Goal: Task Accomplishment & Management: Manage account settings

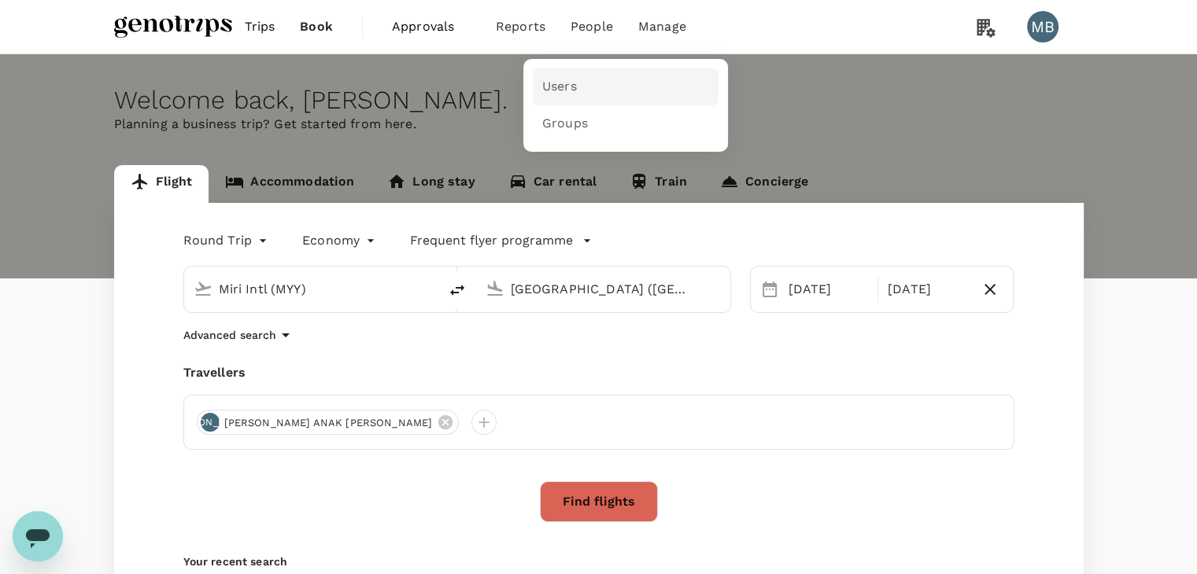
click at [567, 94] on span "Users" at bounding box center [559, 87] width 35 height 18
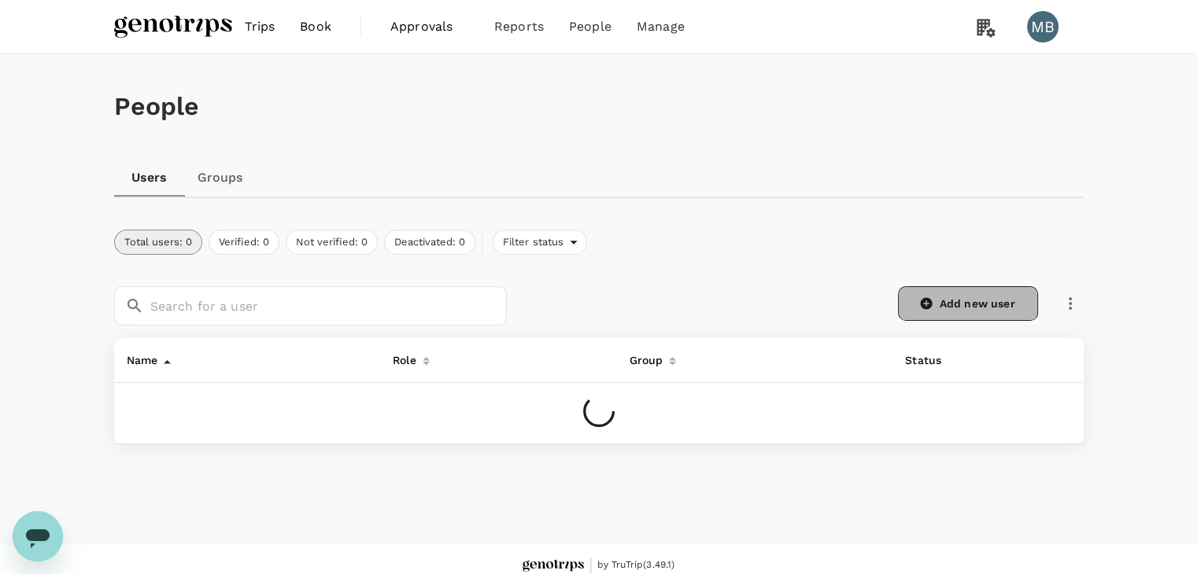
click at [958, 300] on link "Add new user" at bounding box center [968, 303] width 140 height 35
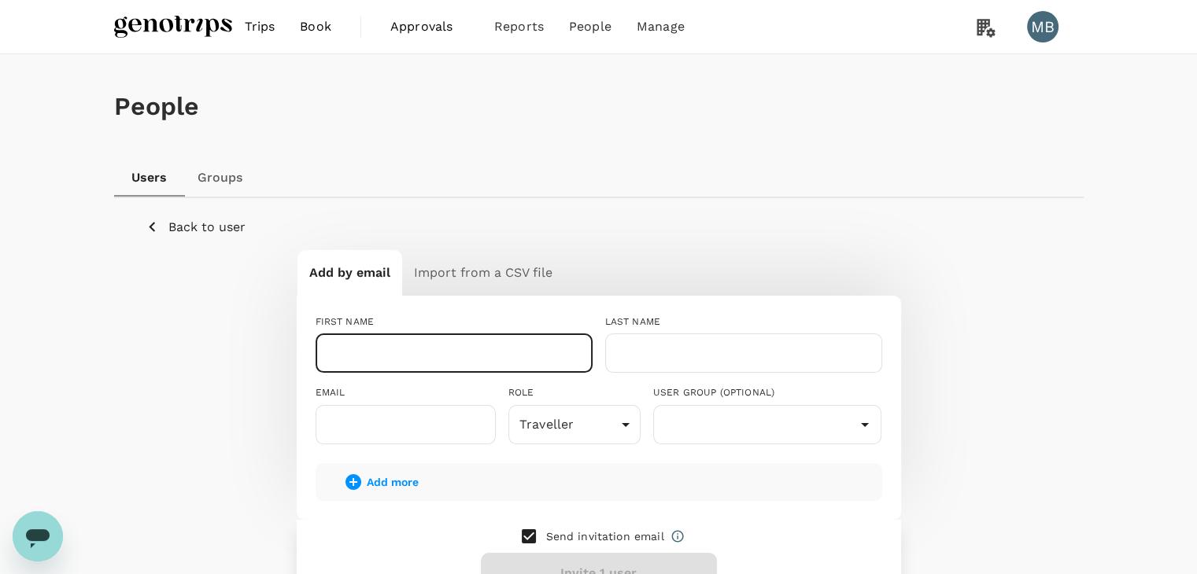
drag, startPoint x: 456, startPoint y: 353, endPoint x: 541, endPoint y: 372, distance: 87.1
click at [456, 353] on input "text" at bounding box center [454, 353] width 277 height 39
type input "AZAM"
click at [633, 337] on input "text" at bounding box center [743, 353] width 277 height 39
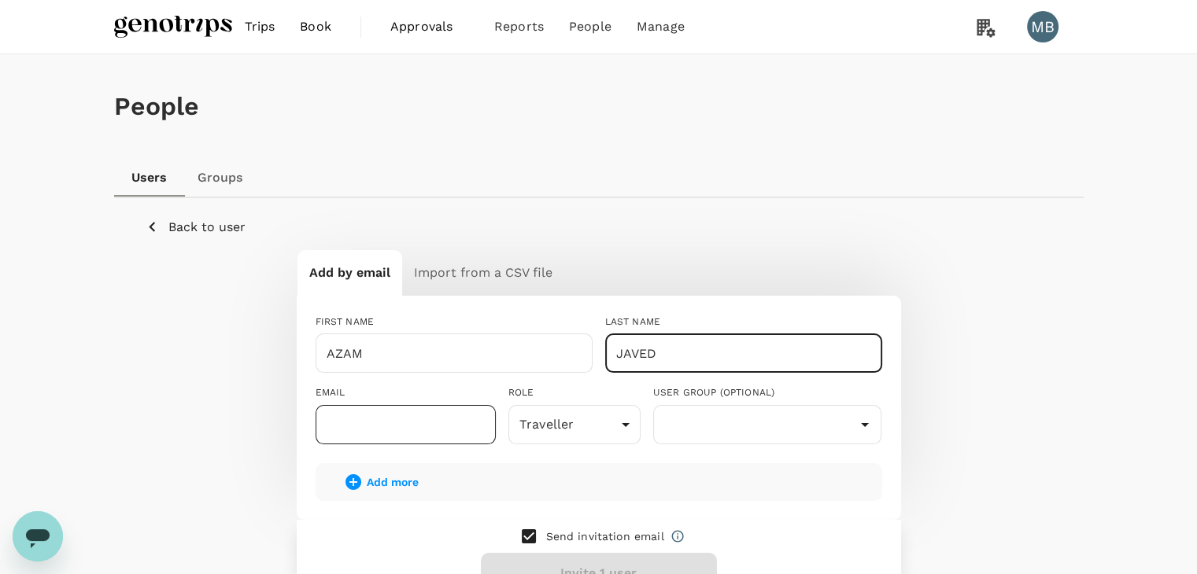
type input "JAVED"
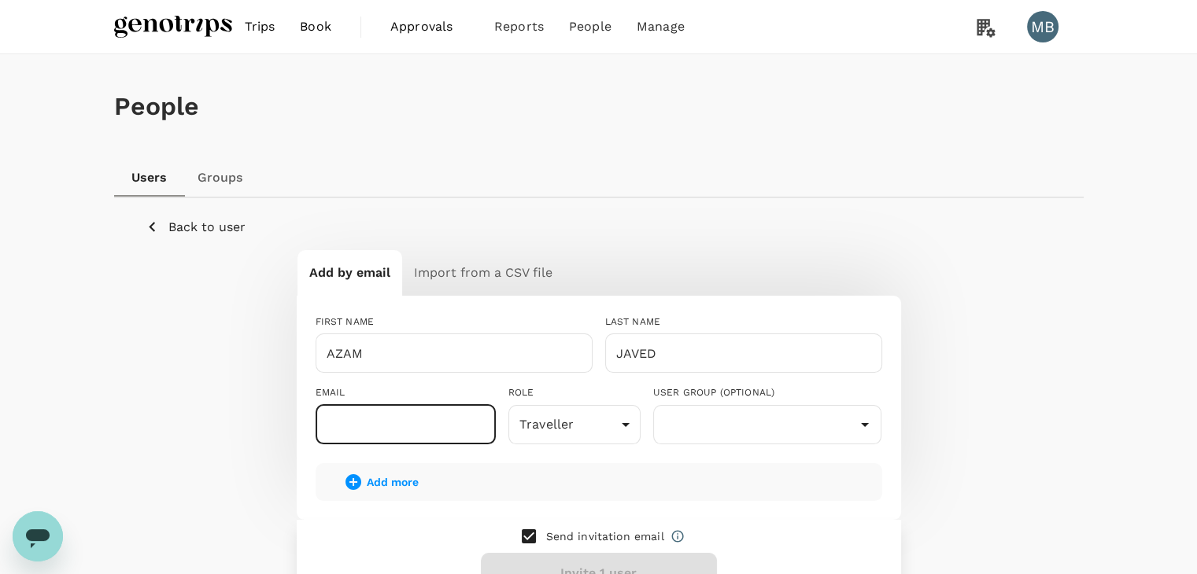
click at [385, 431] on input "text" at bounding box center [406, 424] width 180 height 39
type input "dayat+azam@genotrips.com.my"
click at [526, 536] on input "checkbox" at bounding box center [528, 536] width 33 height 33
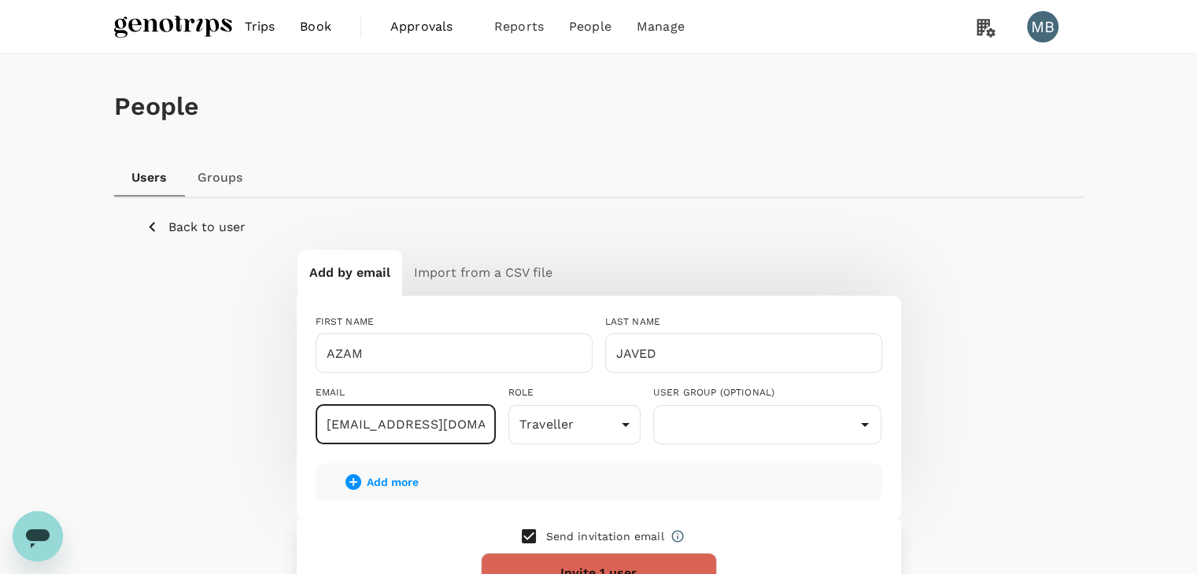
checkbox input "false"
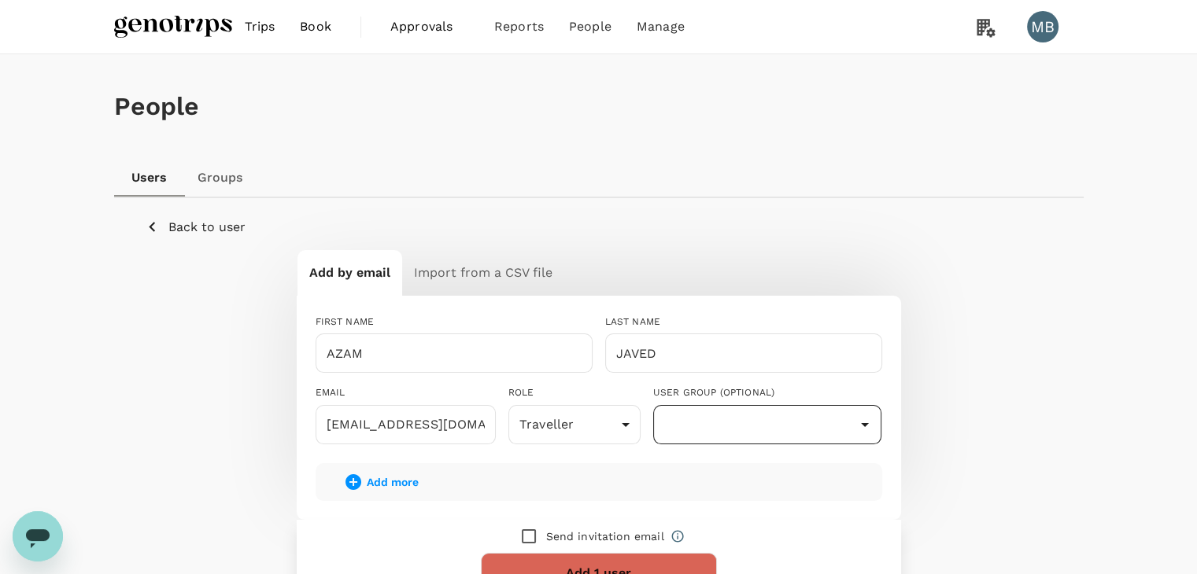
click at [874, 421] on icon "Open" at bounding box center [864, 424] width 19 height 19
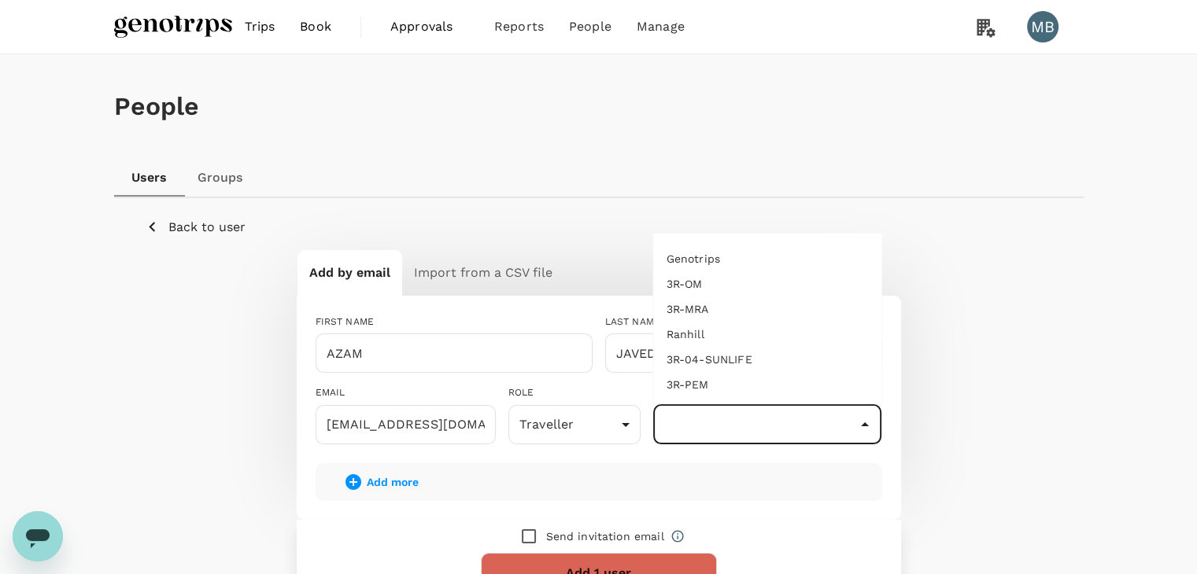
click at [766, 262] on li "Genotrips" at bounding box center [767, 258] width 227 height 25
type input "Genotrips"
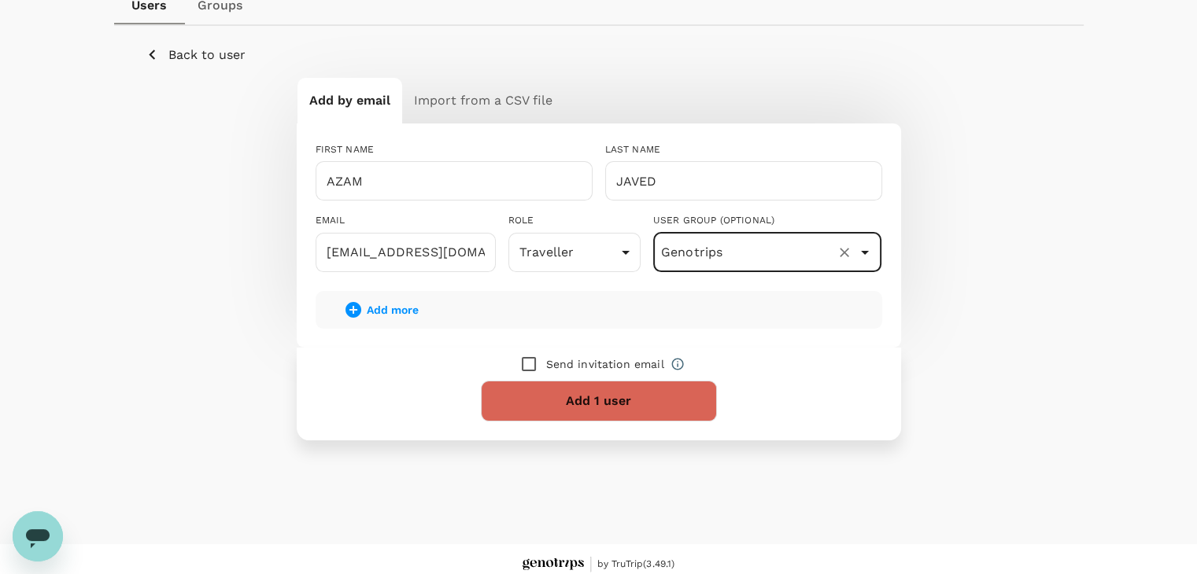
scroll to position [183, 0]
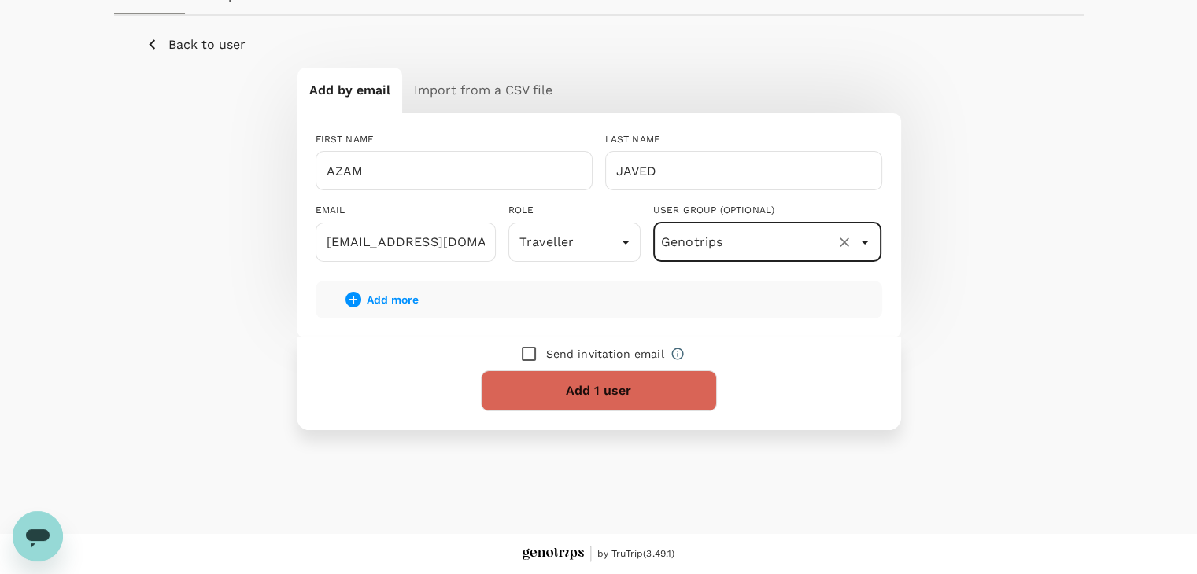
click at [633, 394] on button "Add 1 user" at bounding box center [599, 391] width 236 height 41
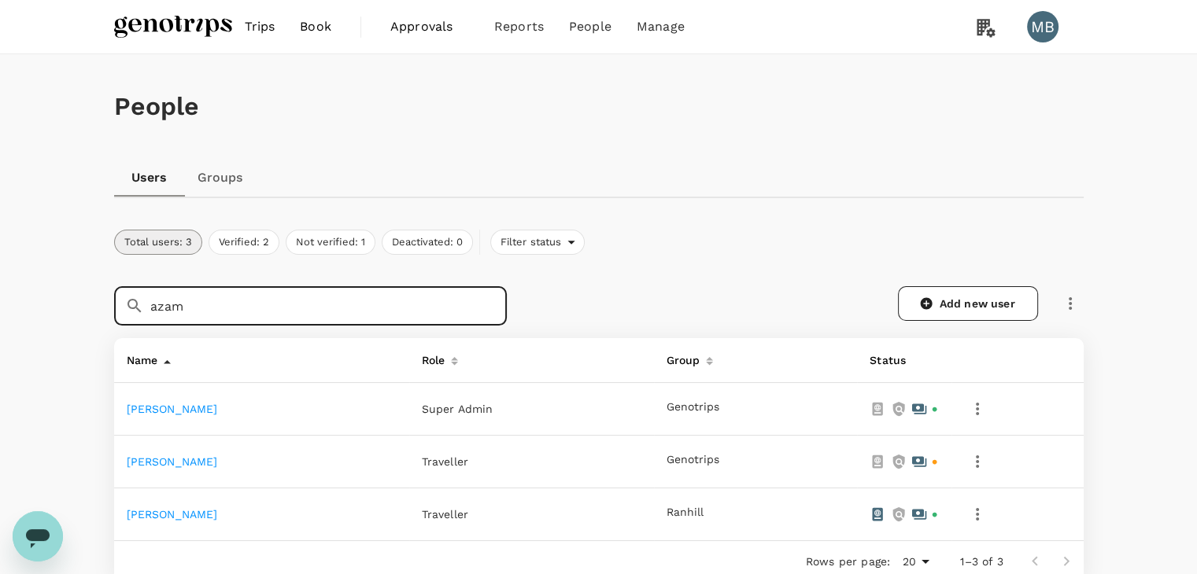
type input "azam"
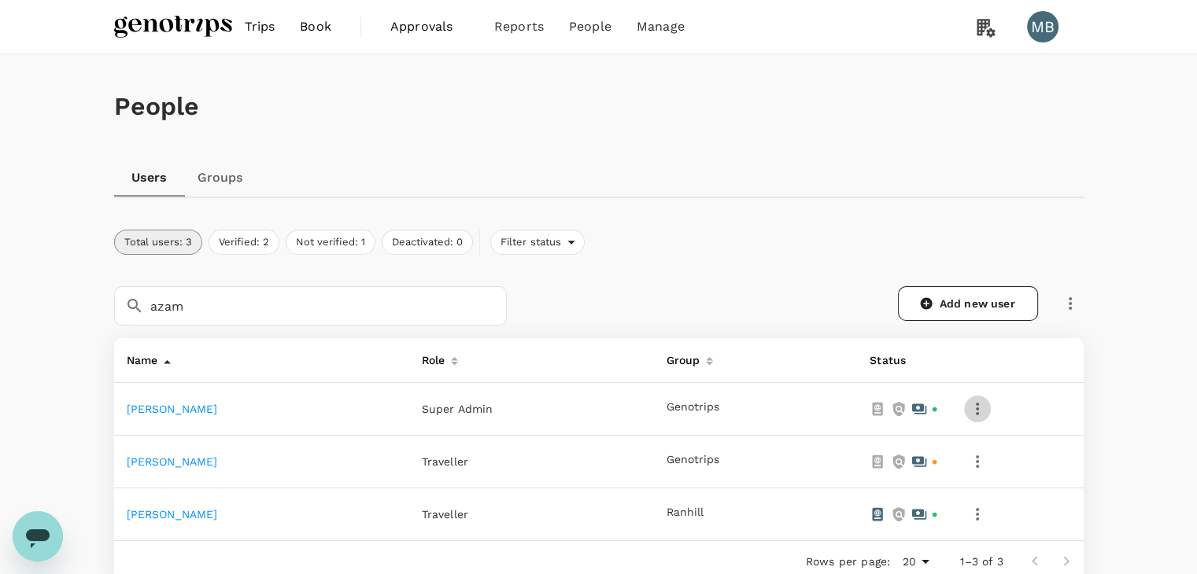
click at [987, 407] on icon "button" at bounding box center [977, 409] width 19 height 19
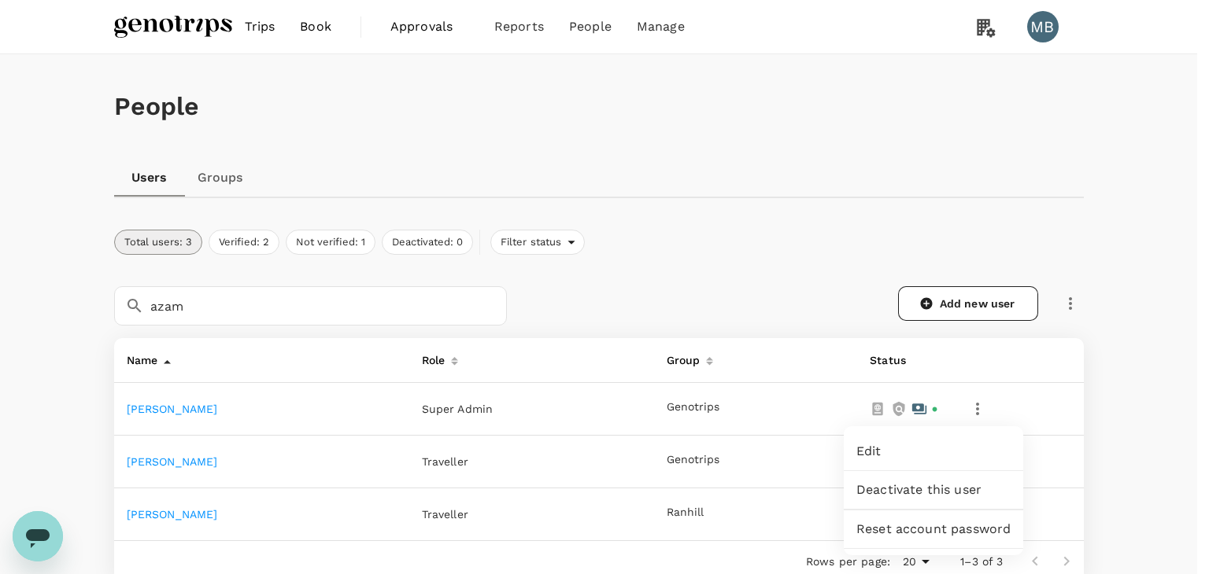
click at [954, 447] on span "Edit" at bounding box center [933, 451] width 154 height 19
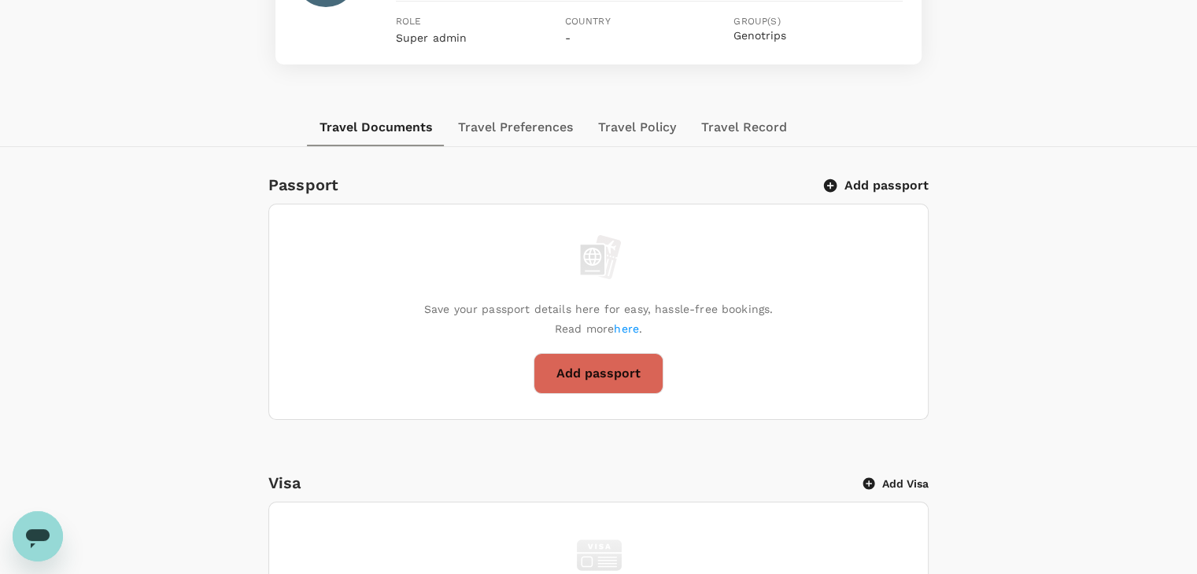
scroll to position [192, 0]
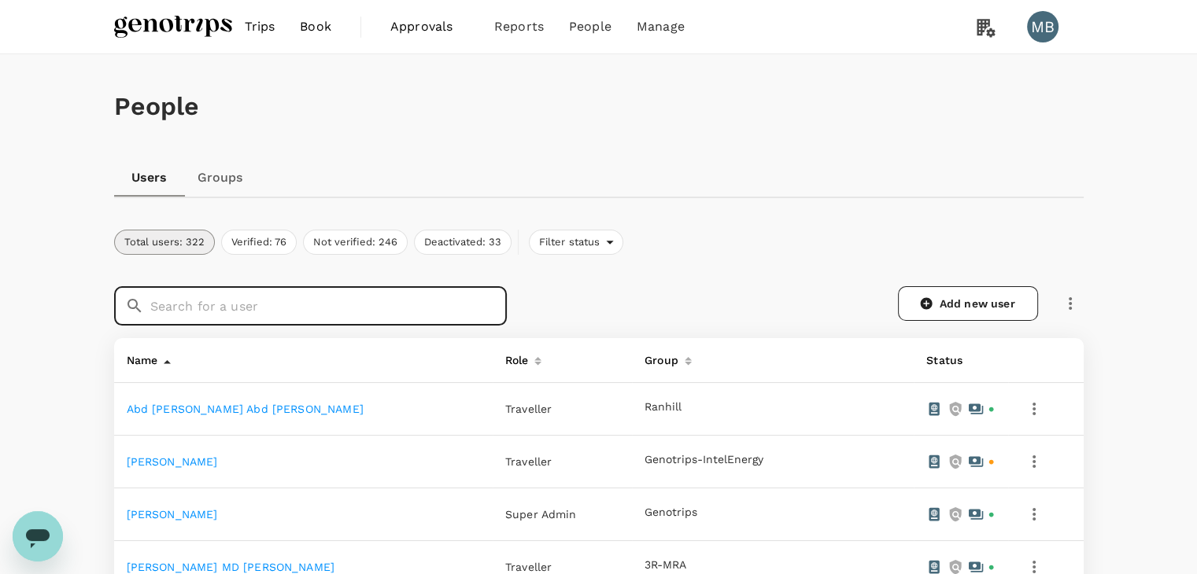
click at [352, 306] on input "text" at bounding box center [328, 305] width 356 height 39
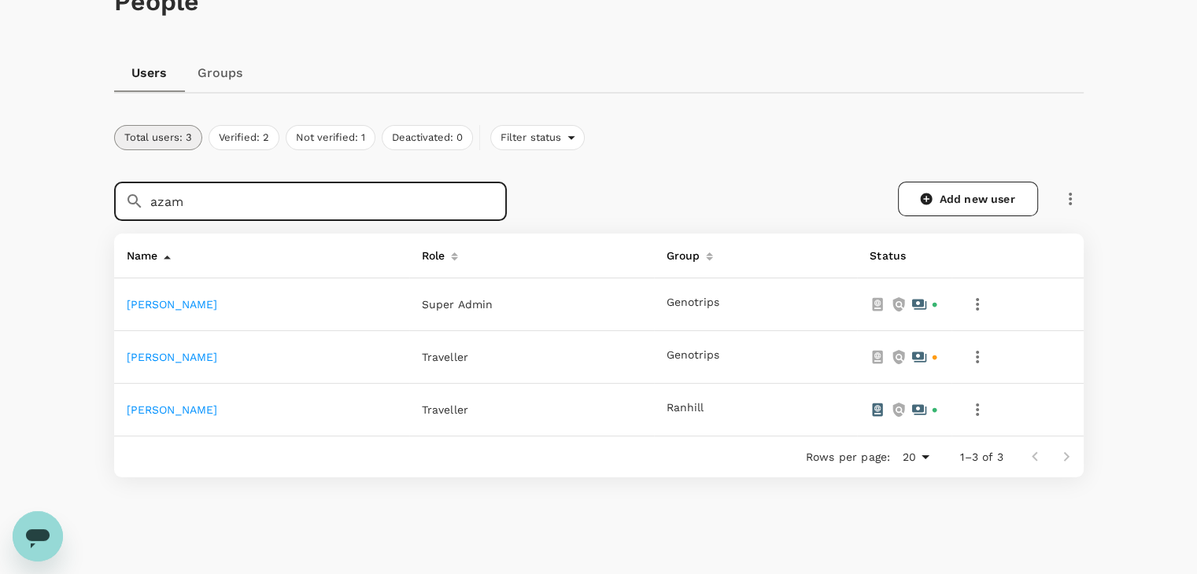
scroll to position [149, 0]
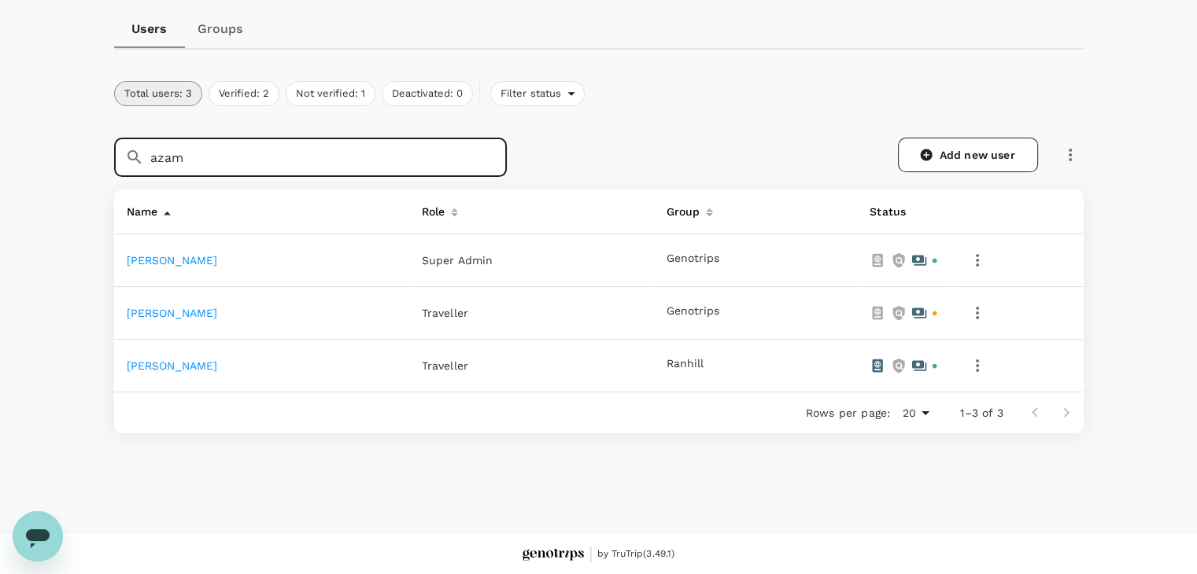
click at [979, 312] on icon "button" at bounding box center [977, 313] width 3 height 13
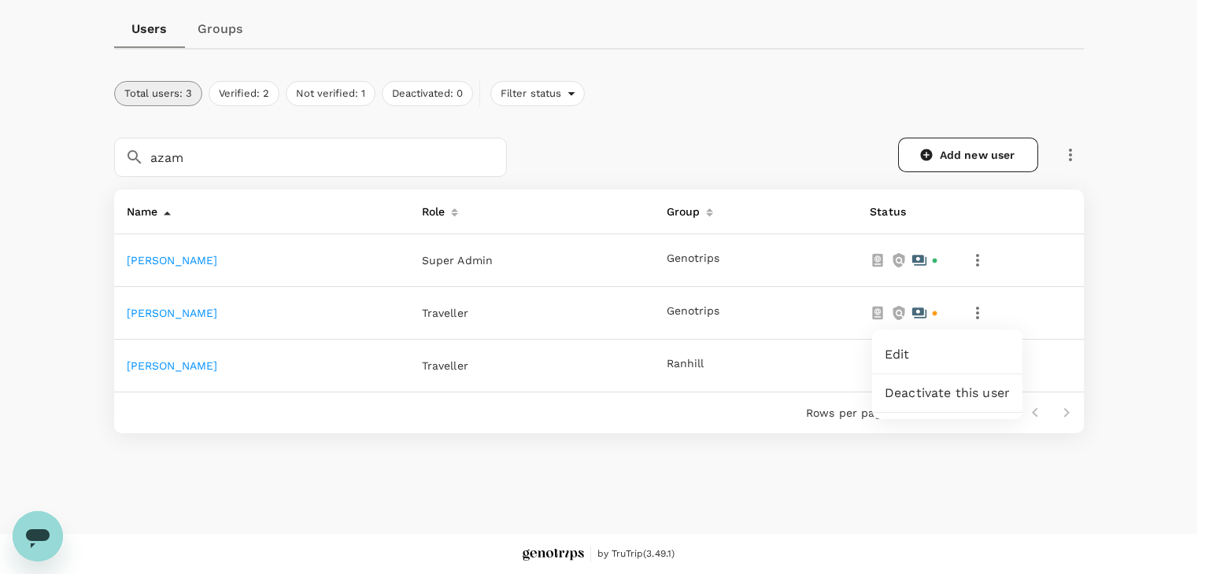
click at [954, 398] on span "Deactivate this user" at bounding box center [946, 393] width 125 height 19
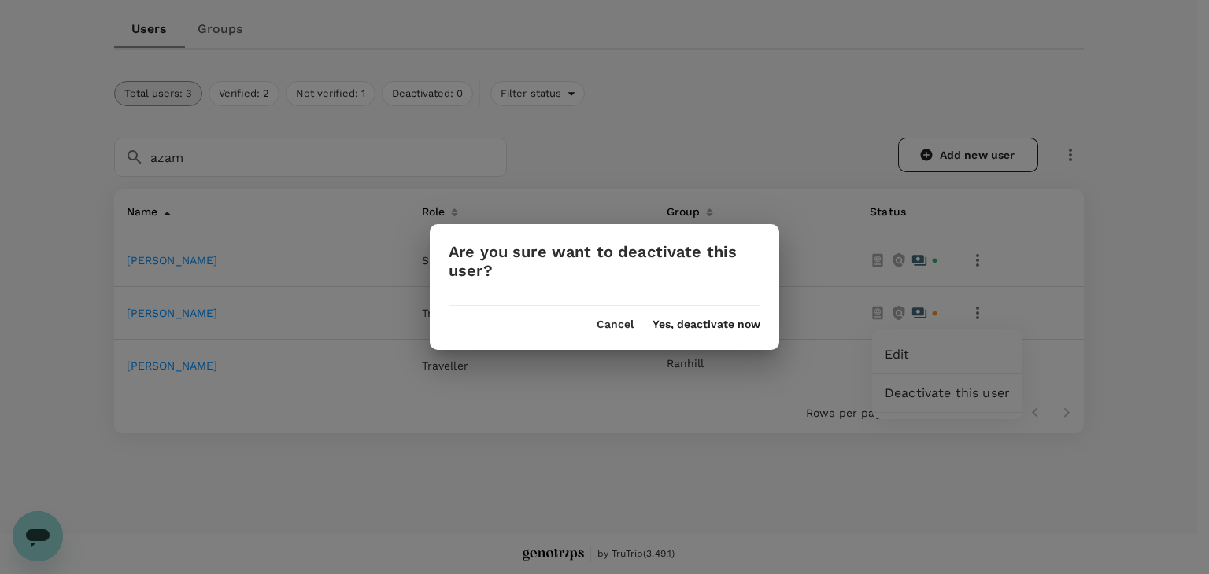
click at [722, 323] on button "Yes, deactivate now" at bounding box center [706, 325] width 108 height 13
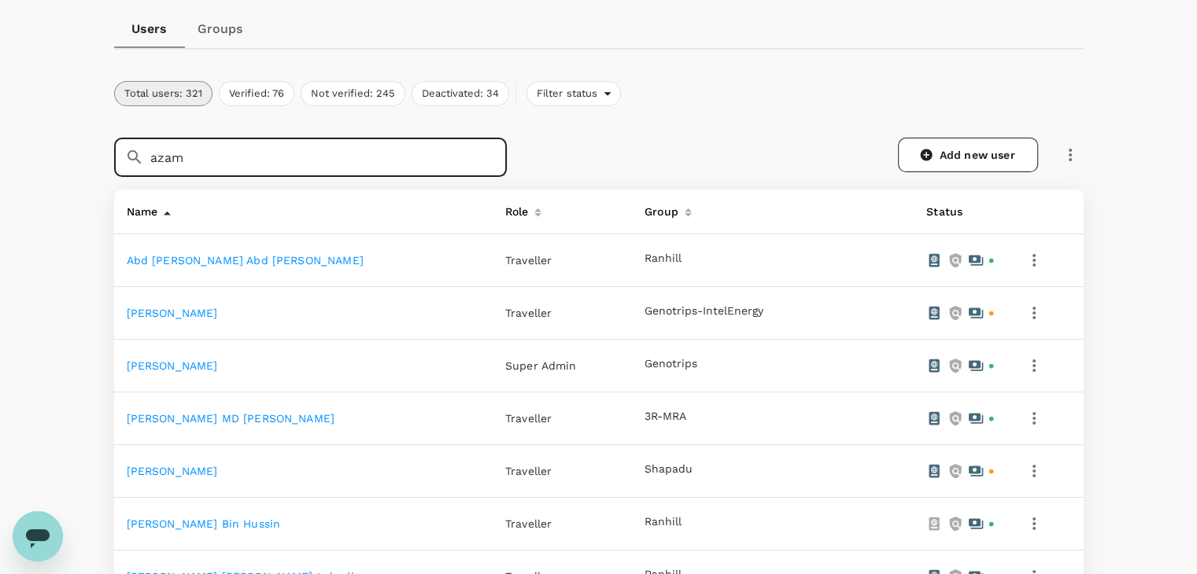
click at [409, 159] on input "azam" at bounding box center [328, 157] width 356 height 39
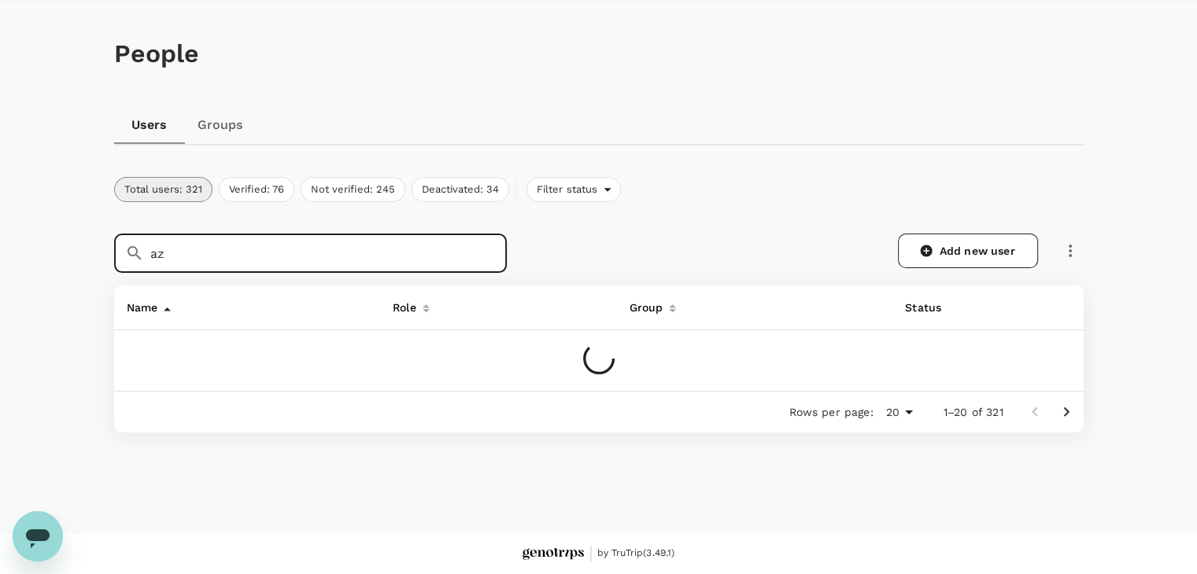
type input "a"
type input "azam"
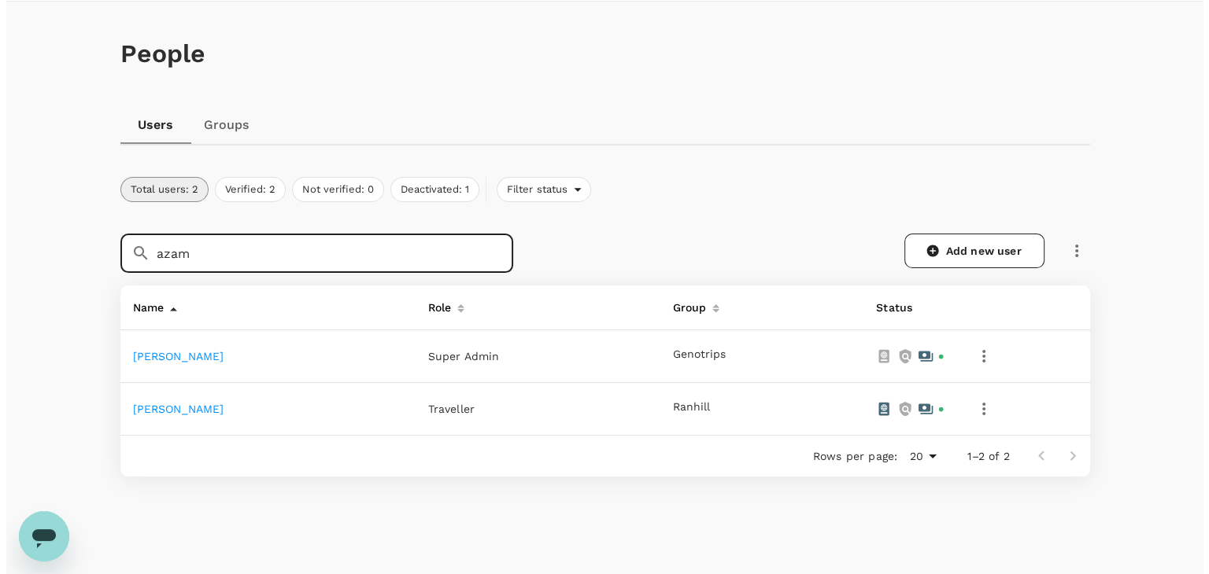
scroll to position [96, 0]
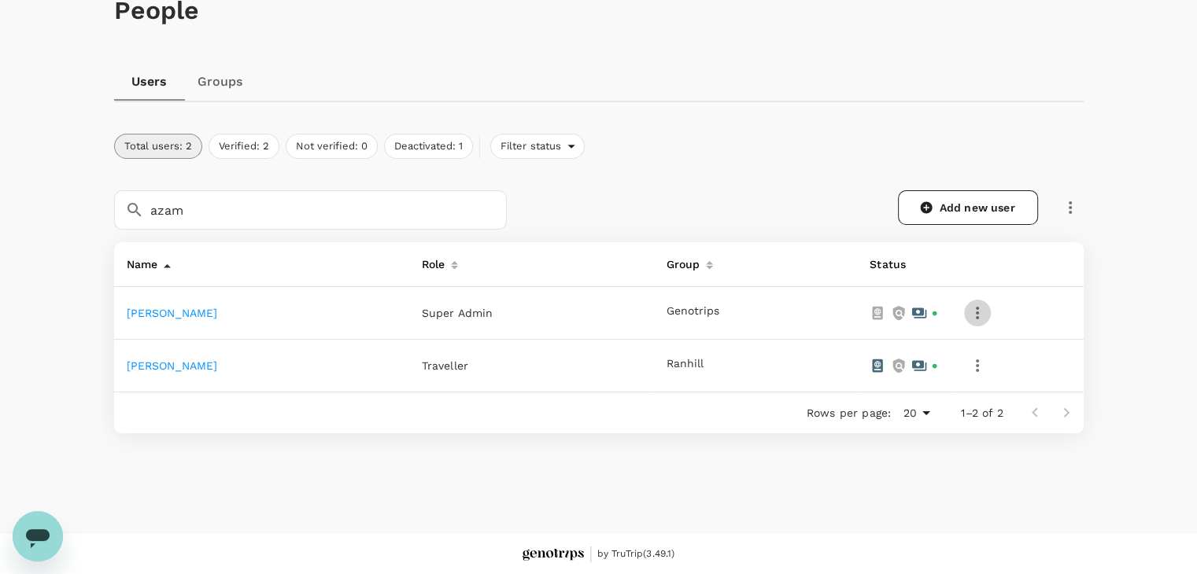
click at [987, 310] on icon "button" at bounding box center [977, 313] width 19 height 19
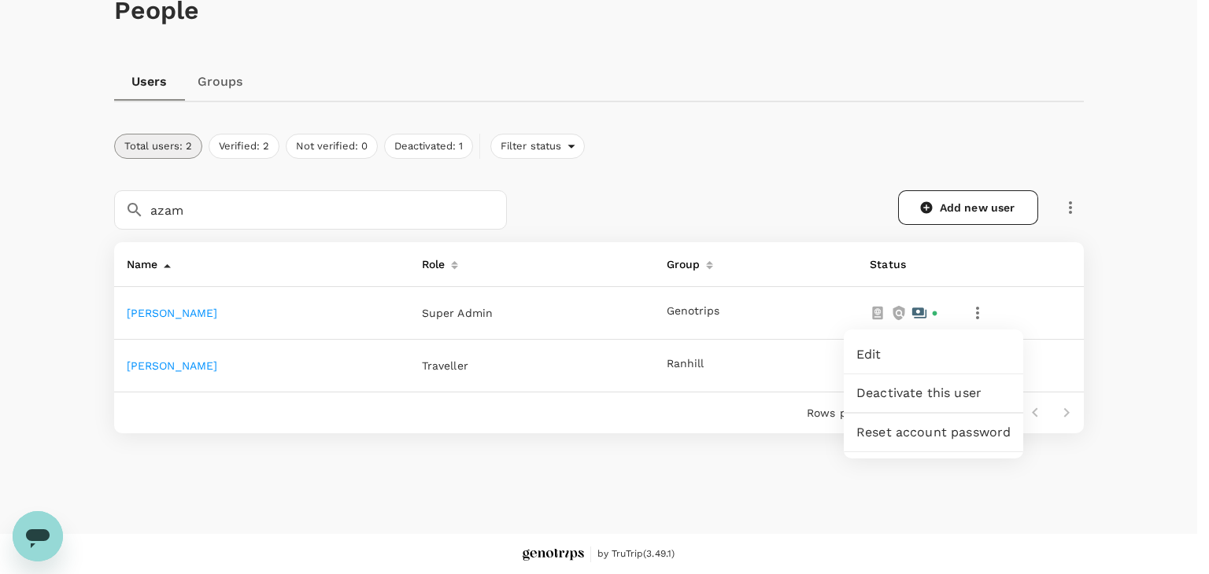
click at [923, 351] on span "Edit" at bounding box center [933, 354] width 154 height 19
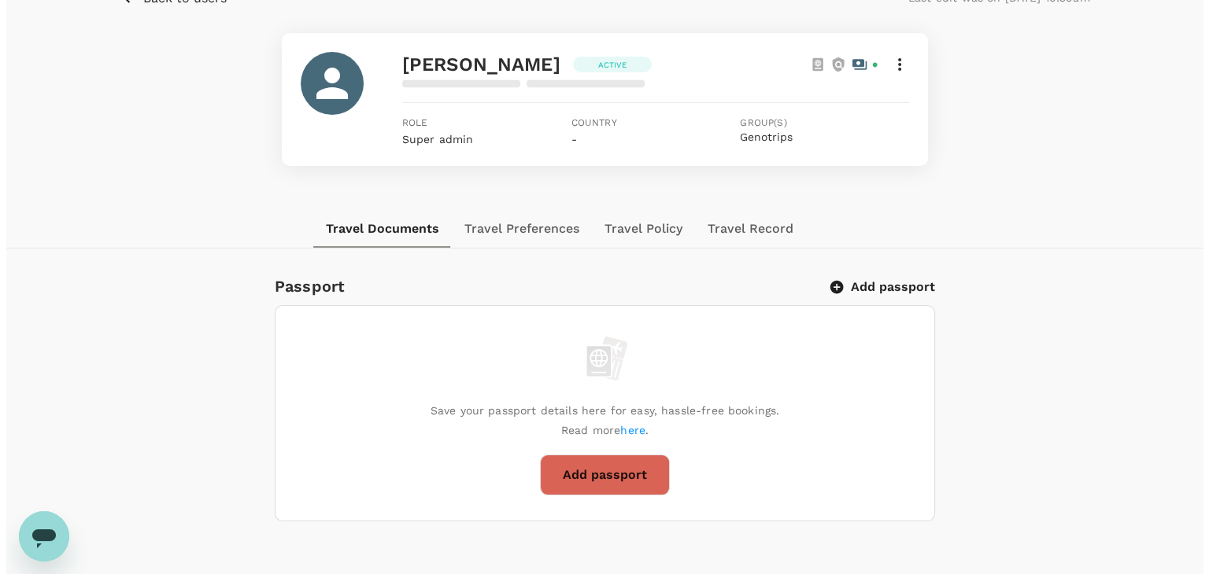
scroll to position [79, 0]
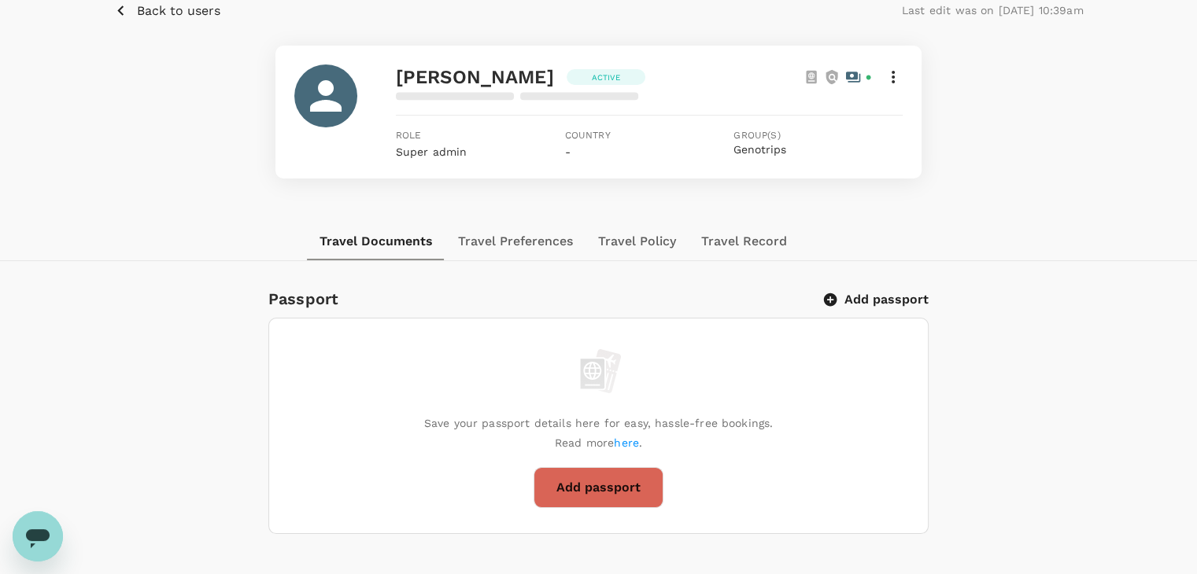
click at [864, 297] on button "Add passport" at bounding box center [876, 300] width 103 height 16
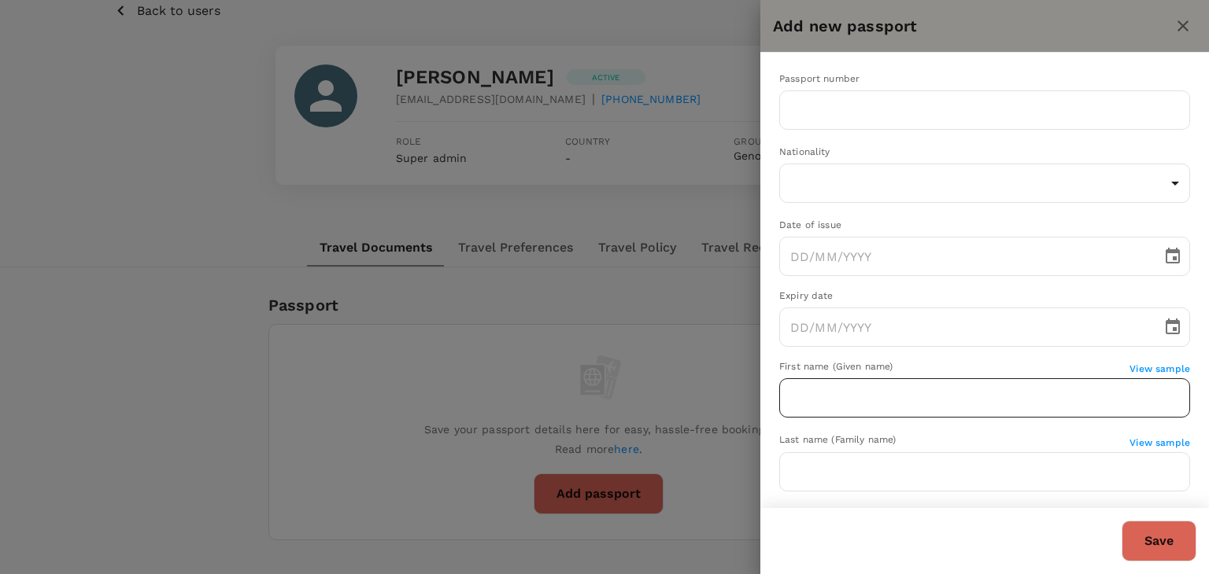
click at [811, 396] on input "text" at bounding box center [984, 397] width 411 height 39
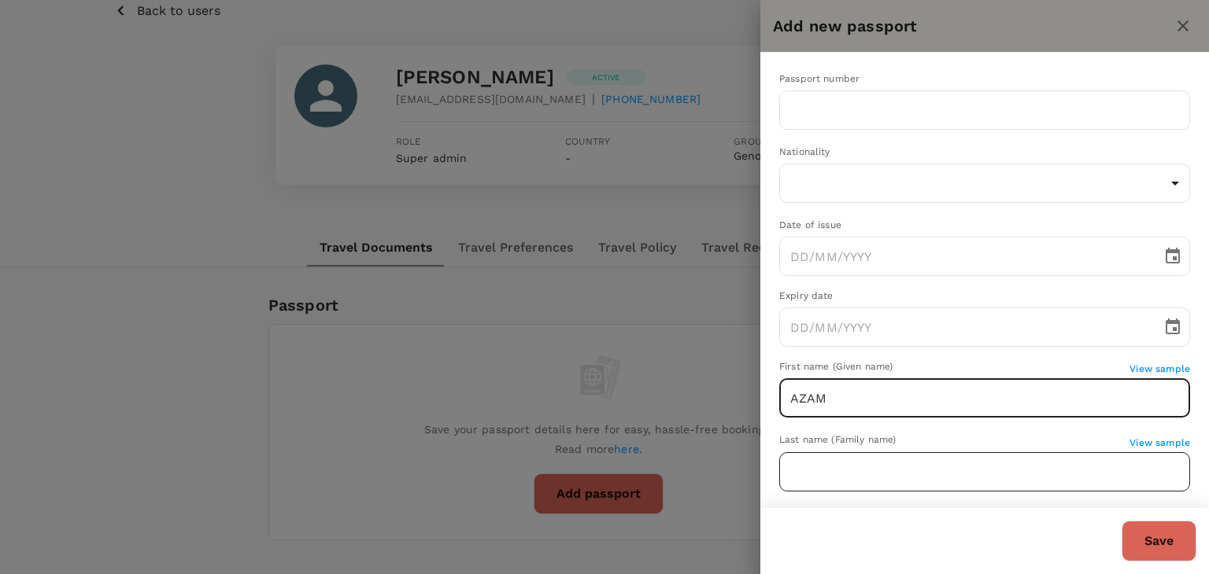
type input "AZAM"
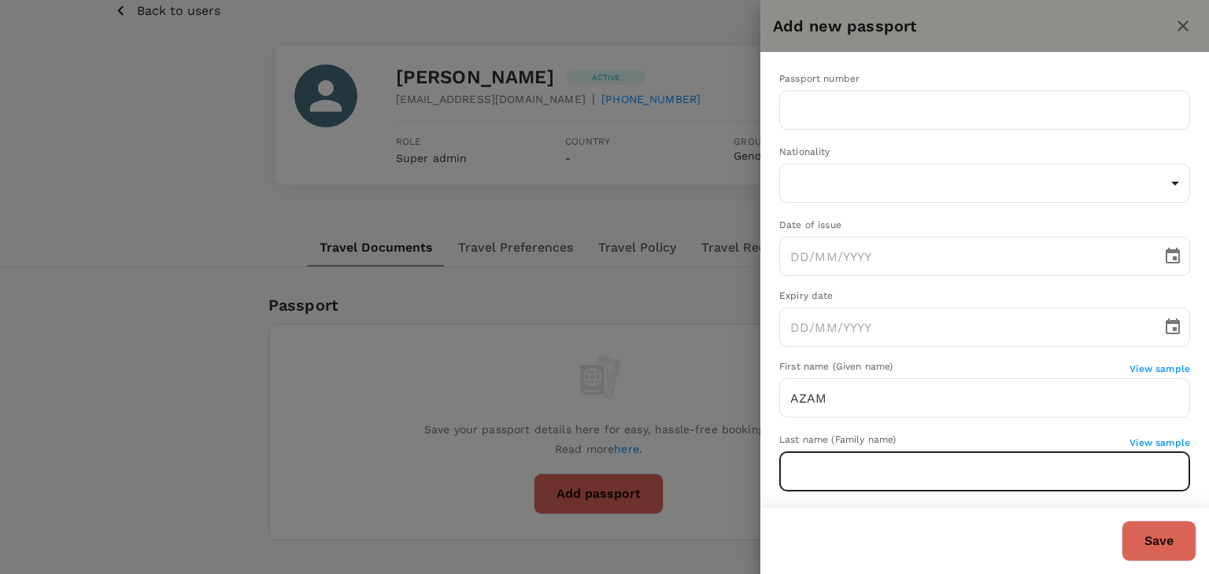
click at [809, 473] on input "text" at bounding box center [984, 471] width 411 height 39
type input "JAVED"
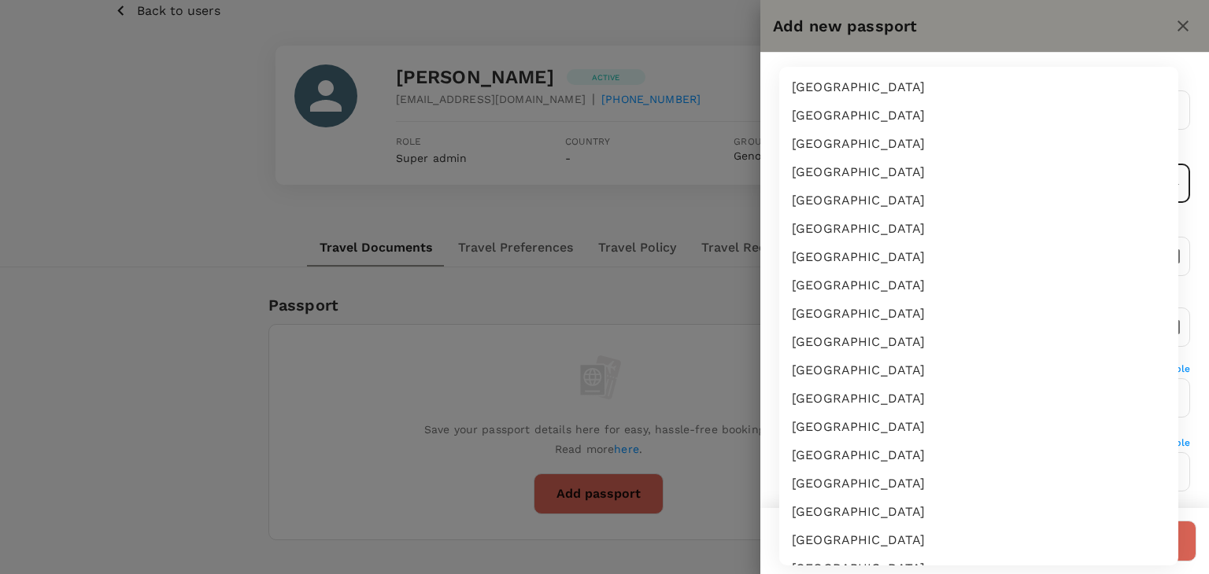
scroll to position [3538, 0]
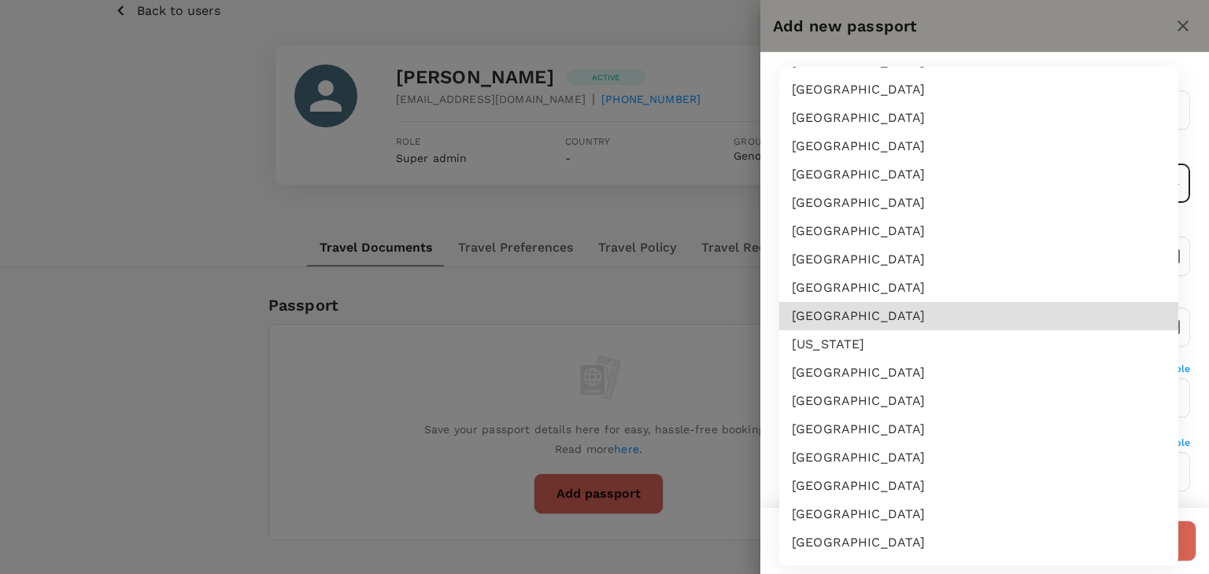
click at [825, 319] on li "[GEOGRAPHIC_DATA]" at bounding box center [978, 316] width 399 height 28
type input "PK"
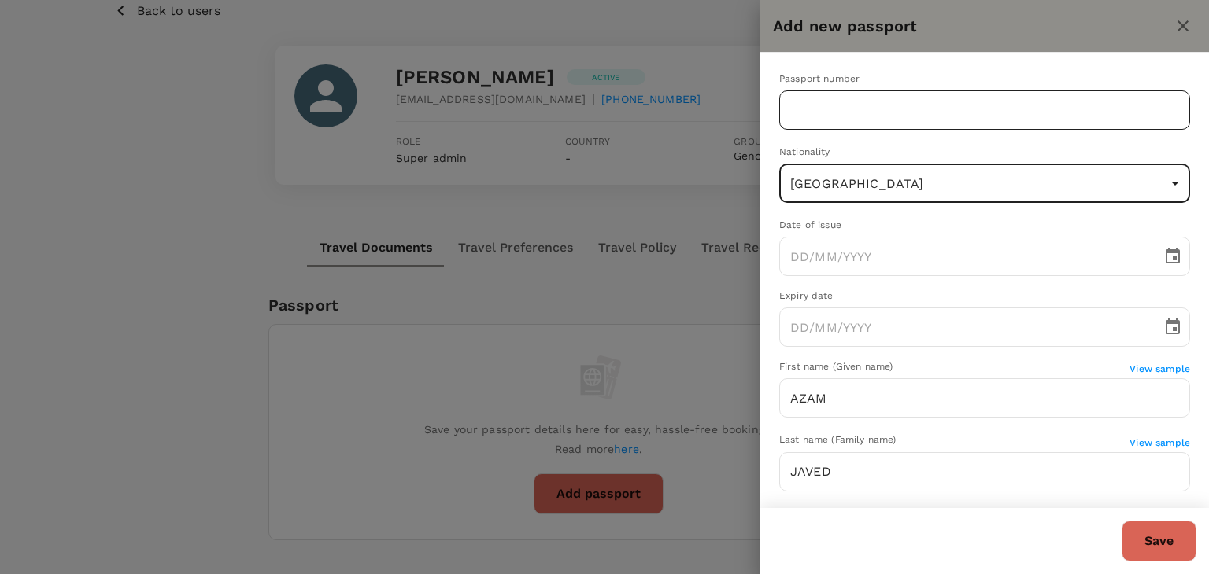
click at [791, 94] on input "text" at bounding box center [984, 109] width 411 height 39
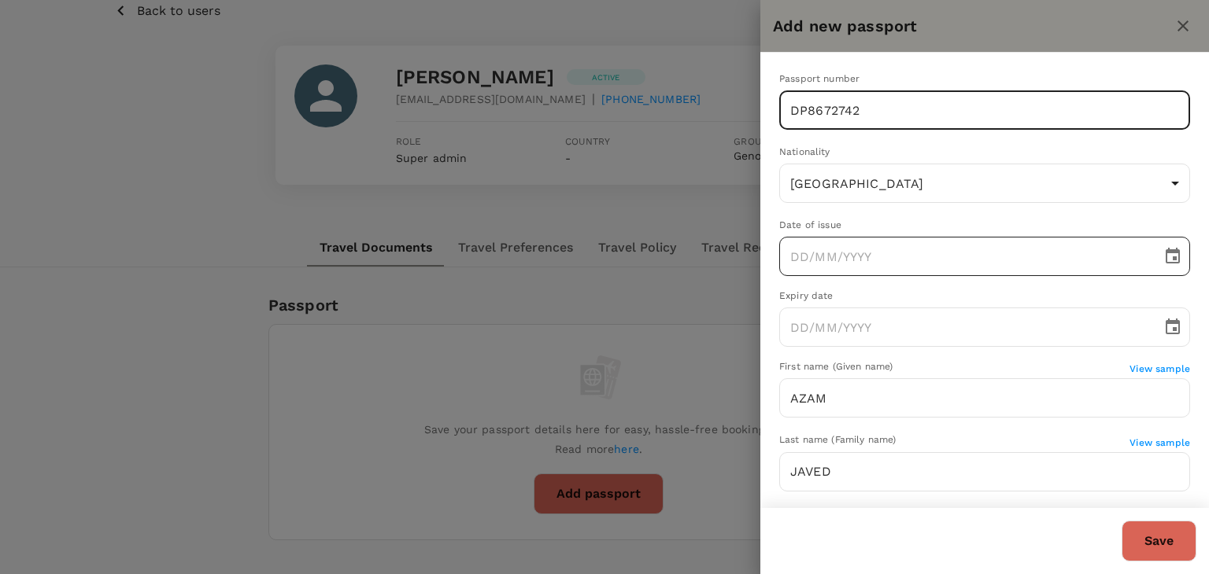
type input "DP8672742"
click at [799, 260] on input "DD/MM/YYYY" at bounding box center [964, 256] width 371 height 39
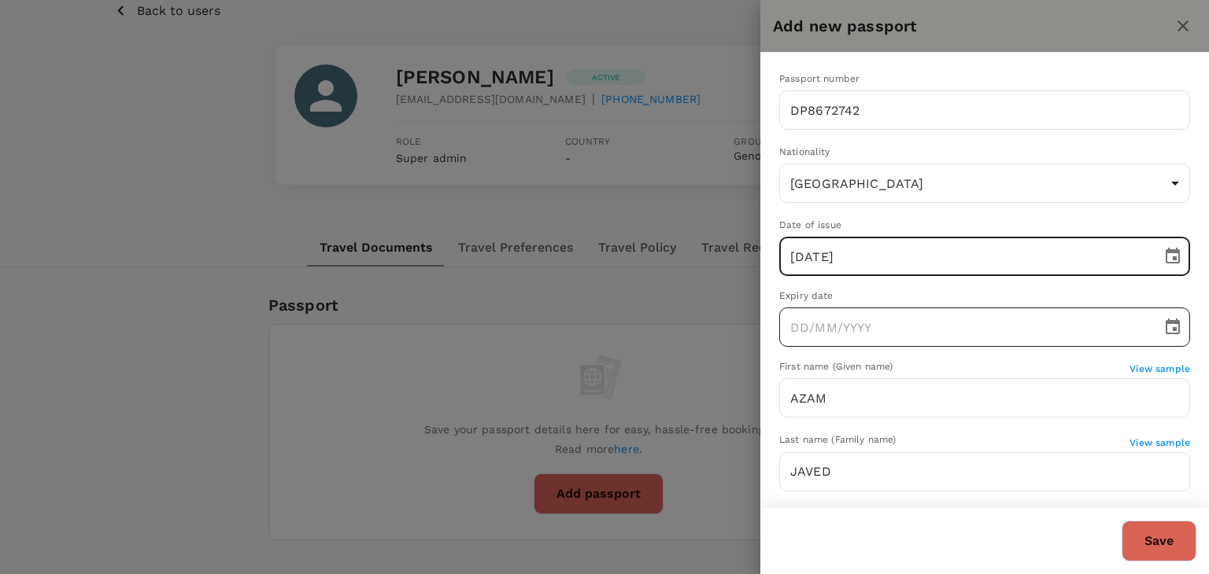
type input "[DATE]"
click at [795, 327] on input "DD/MM/YYYY" at bounding box center [964, 327] width 371 height 39
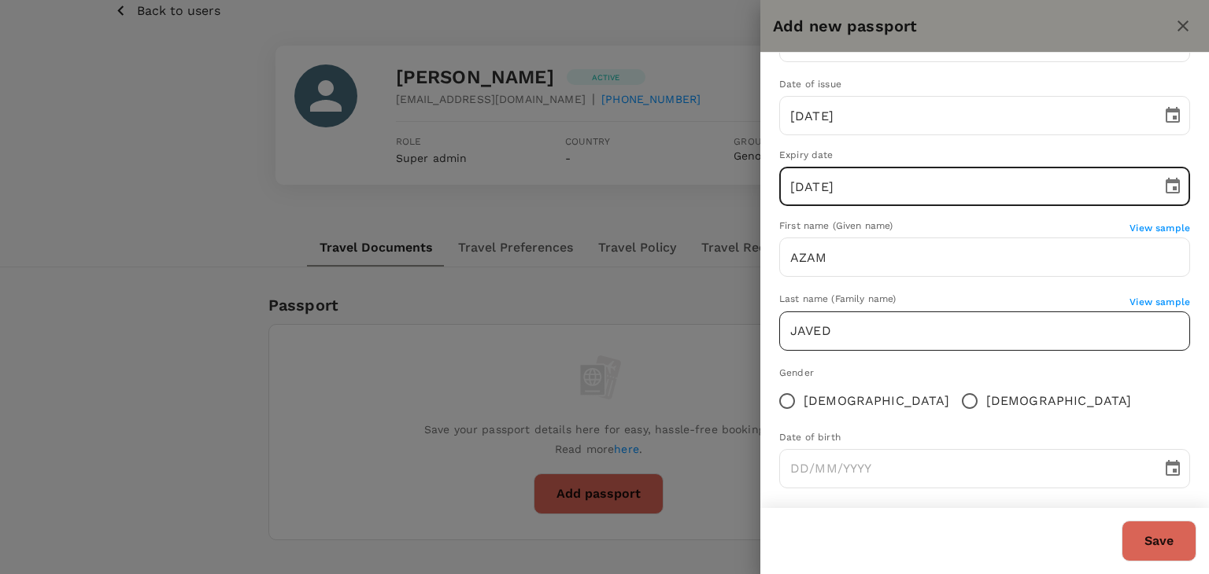
scroll to position [152, 0]
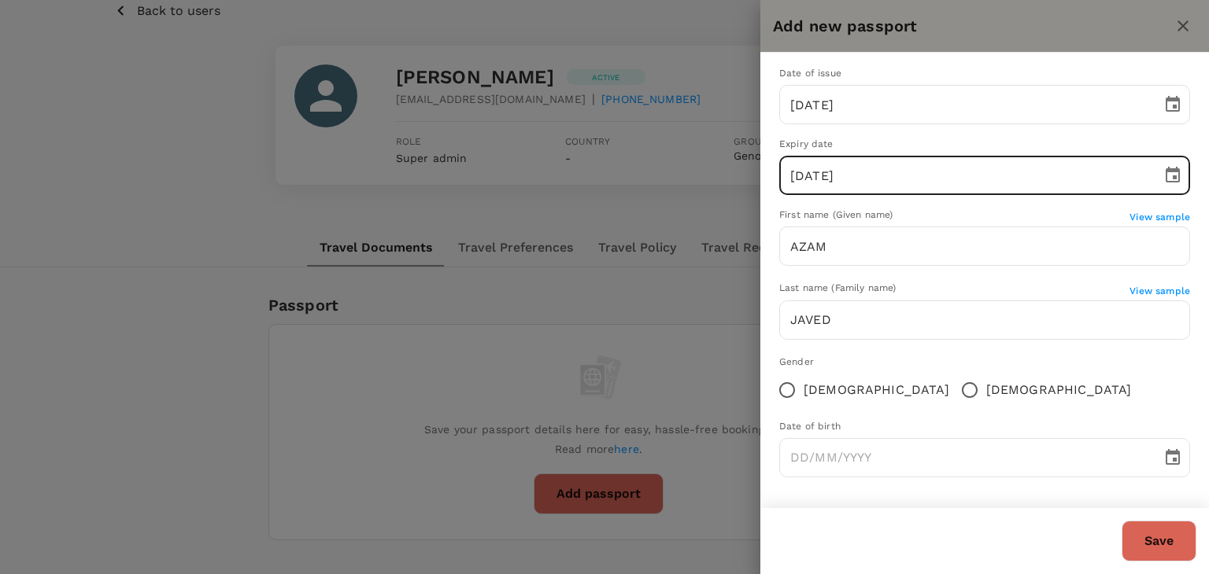
type input "[DATE]"
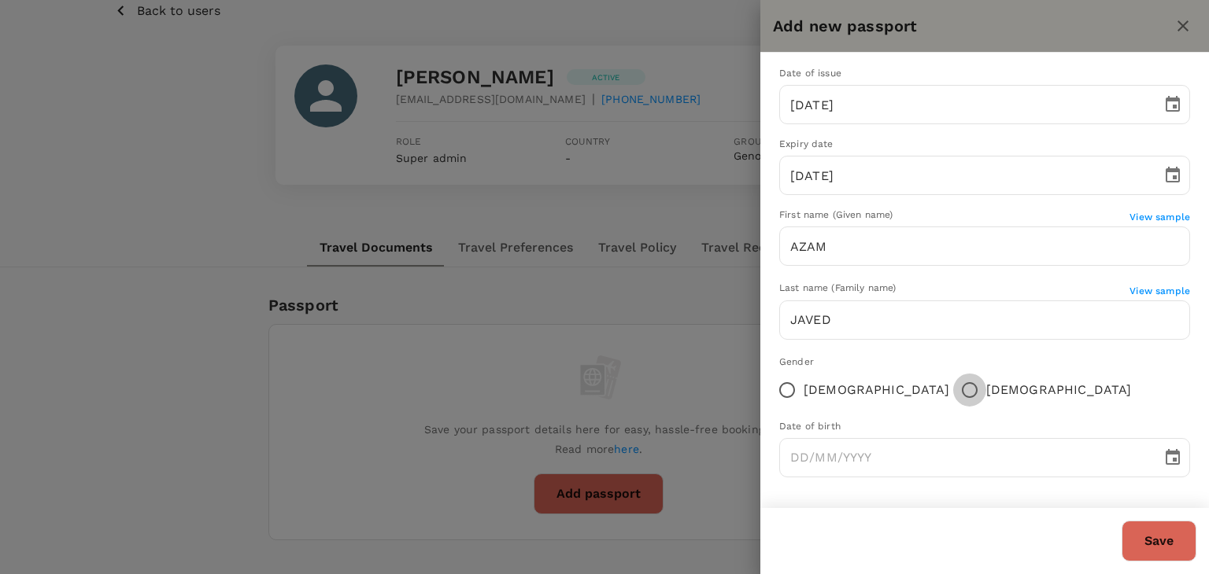
click at [953, 391] on input "[DEMOGRAPHIC_DATA]" at bounding box center [969, 390] width 33 height 33
radio input "true"
click at [792, 458] on input "DD/MM/YYYY" at bounding box center [964, 457] width 371 height 39
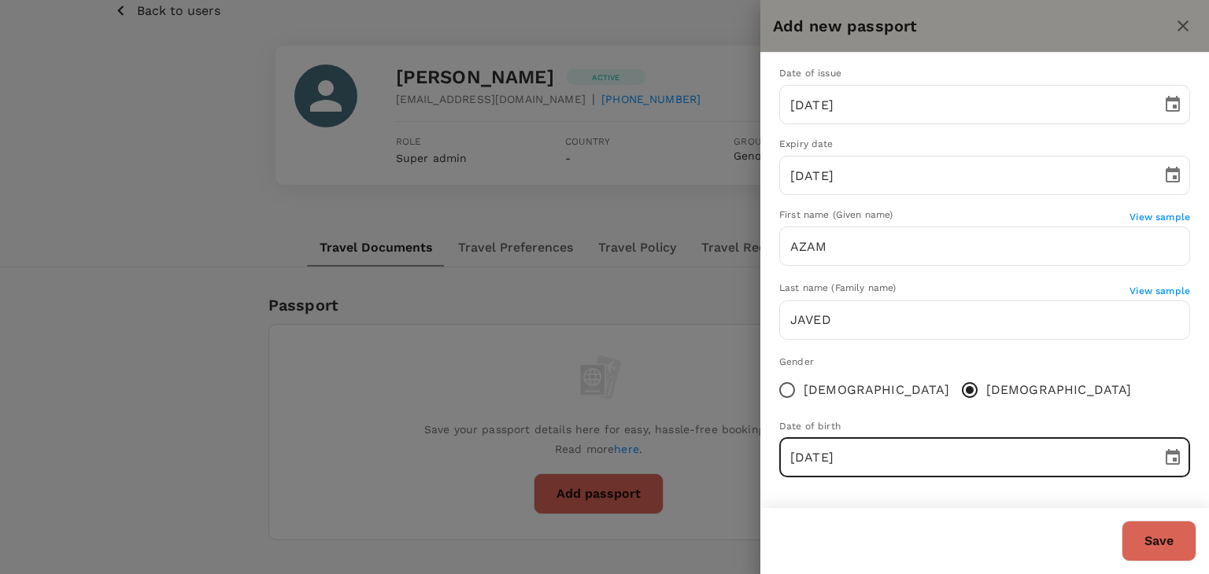
type input "[DATE]"
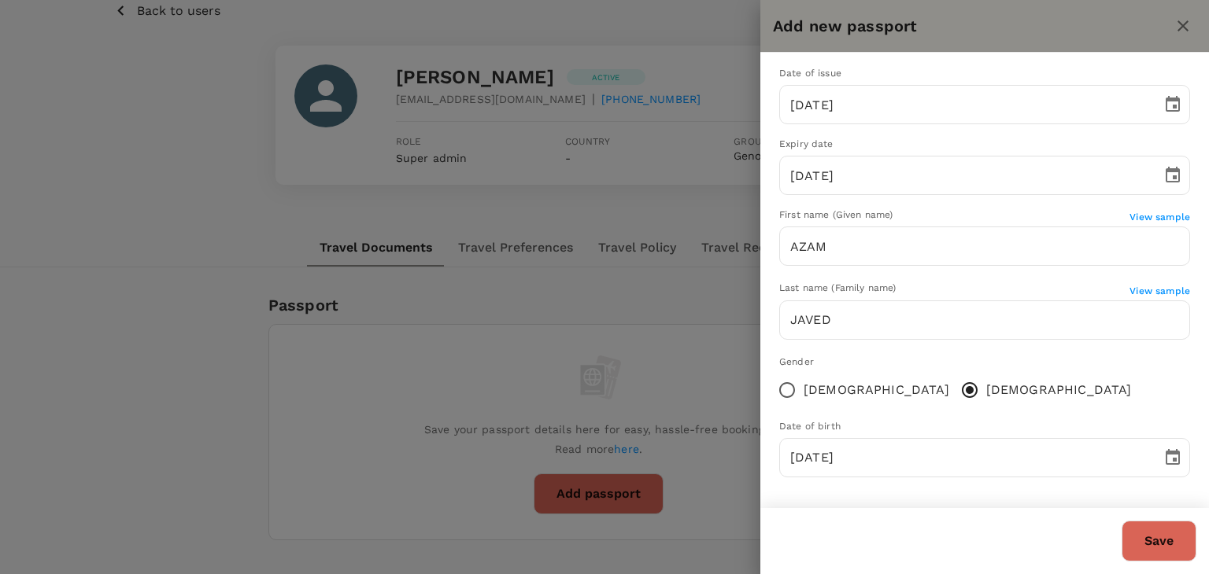
click at [1065, 407] on div "Passport number [PASSPORT] ​ Nationality [DEMOGRAPHIC_DATA] PK ​ Date of issue …" at bounding box center [984, 205] width 448 height 608
click at [1155, 533] on button "Save" at bounding box center [1158, 541] width 75 height 41
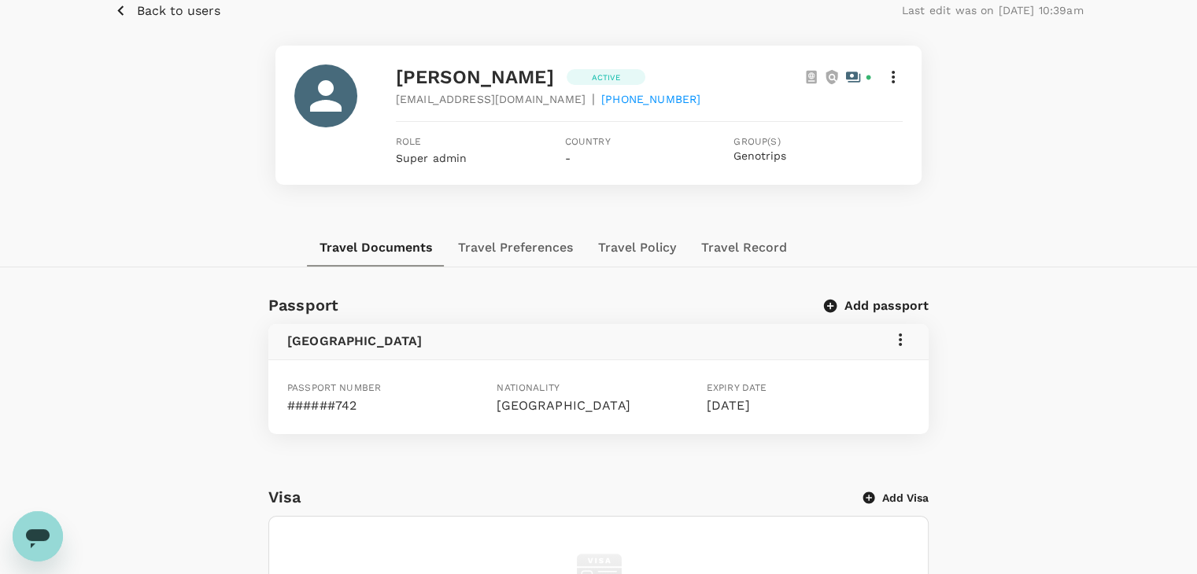
click at [130, 12] on button "Back to users" at bounding box center [167, 11] width 106 height 20
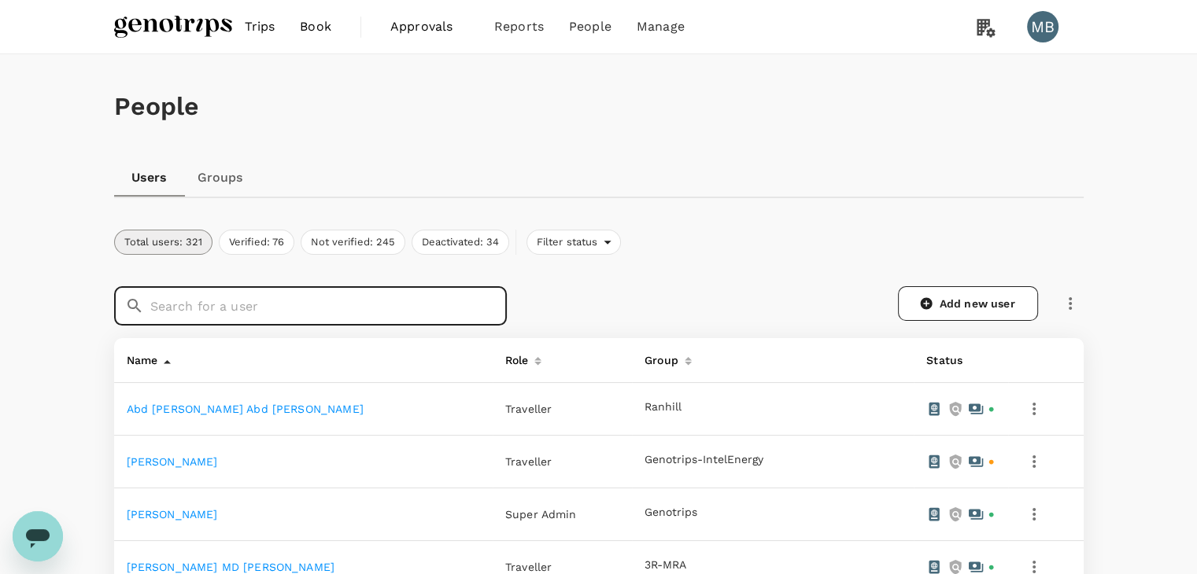
click at [275, 300] on input "text" at bounding box center [328, 305] width 356 height 39
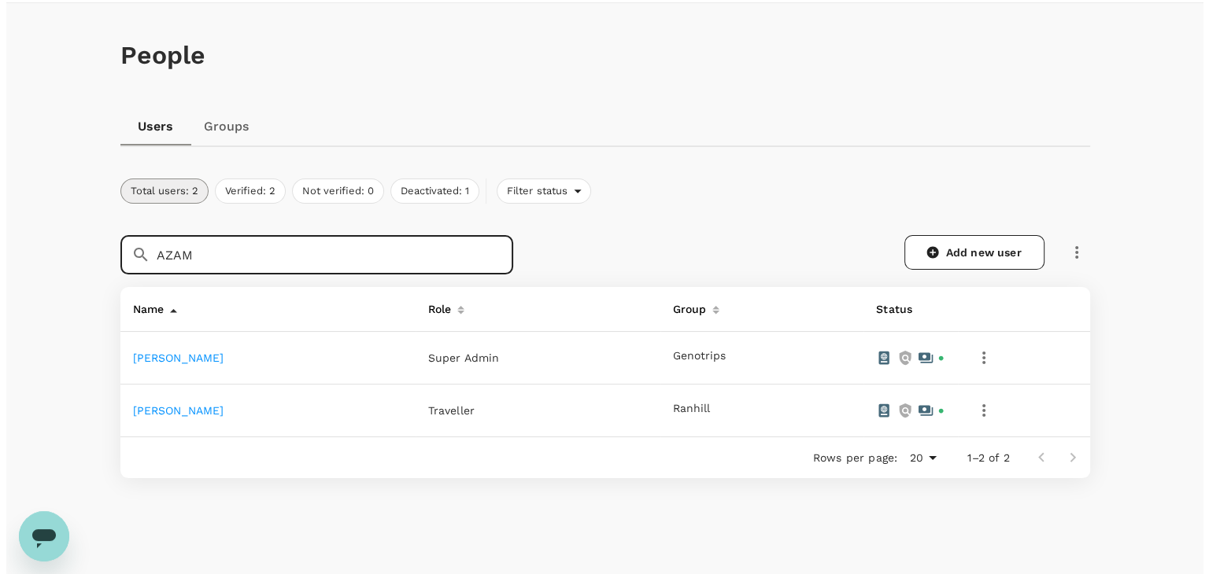
scroll to position [79, 0]
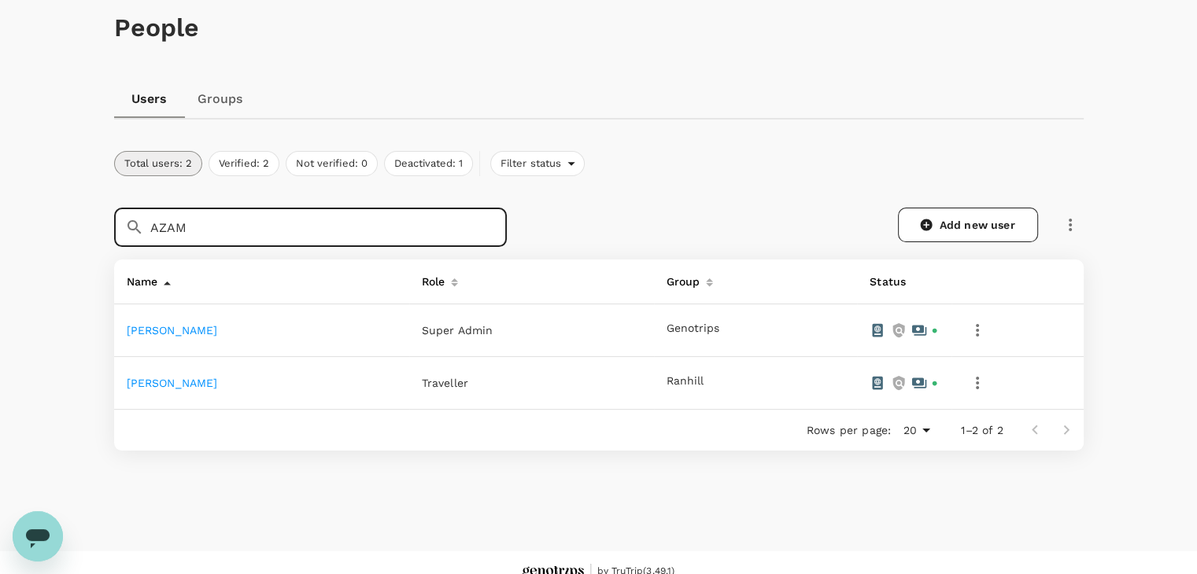
type input "AZAM"
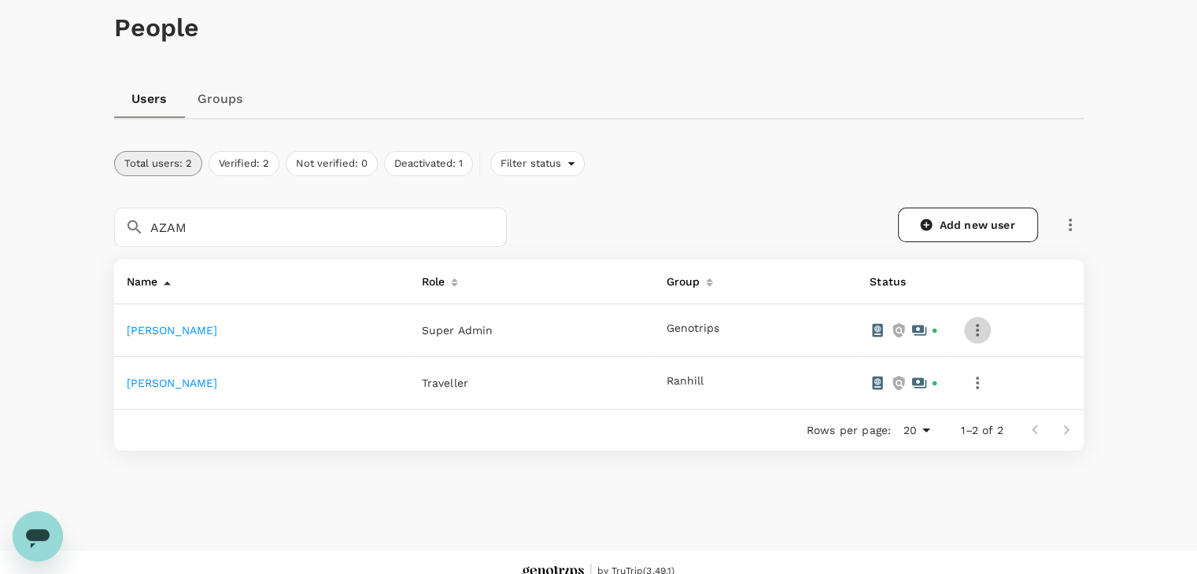
click at [987, 338] on icon "button" at bounding box center [977, 330] width 19 height 19
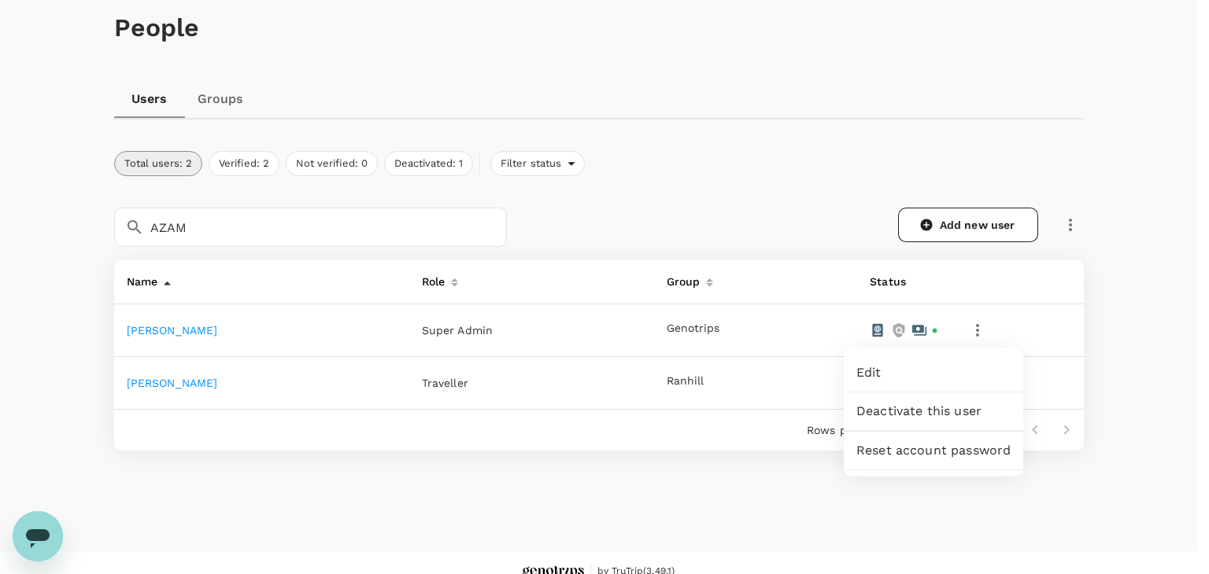
click at [928, 376] on span "Edit" at bounding box center [933, 373] width 154 height 19
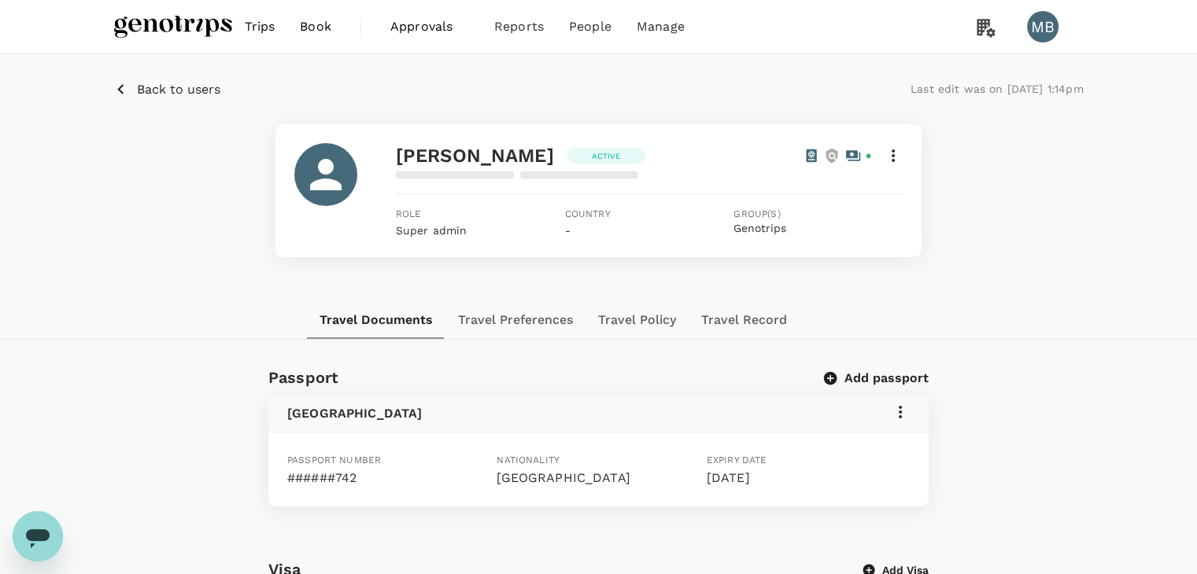
scroll to position [79, 0]
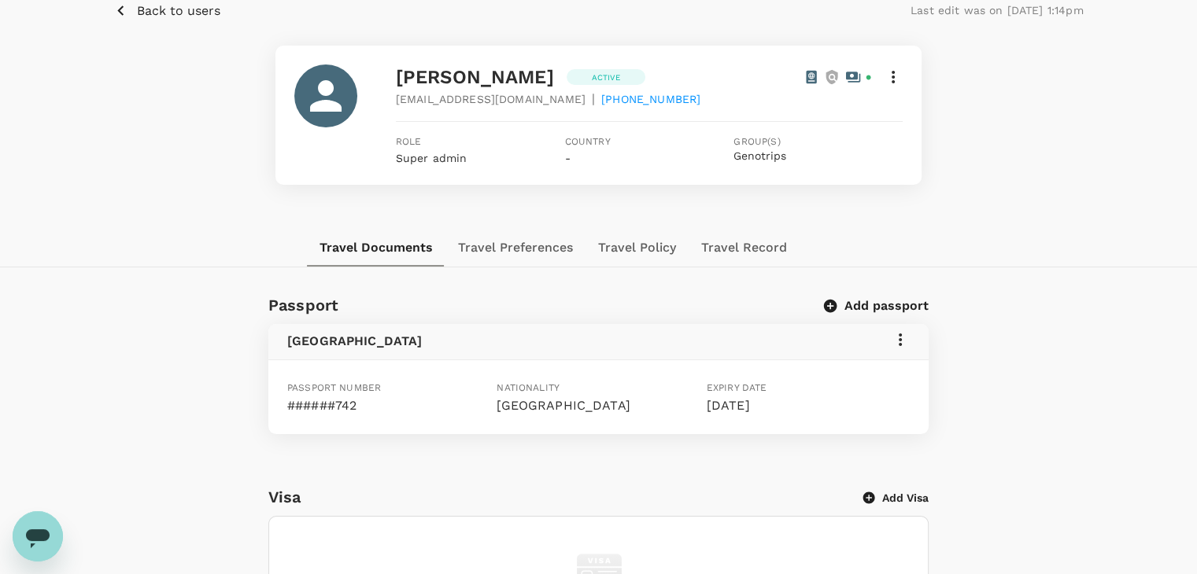
click at [906, 338] on icon at bounding box center [900, 339] width 19 height 19
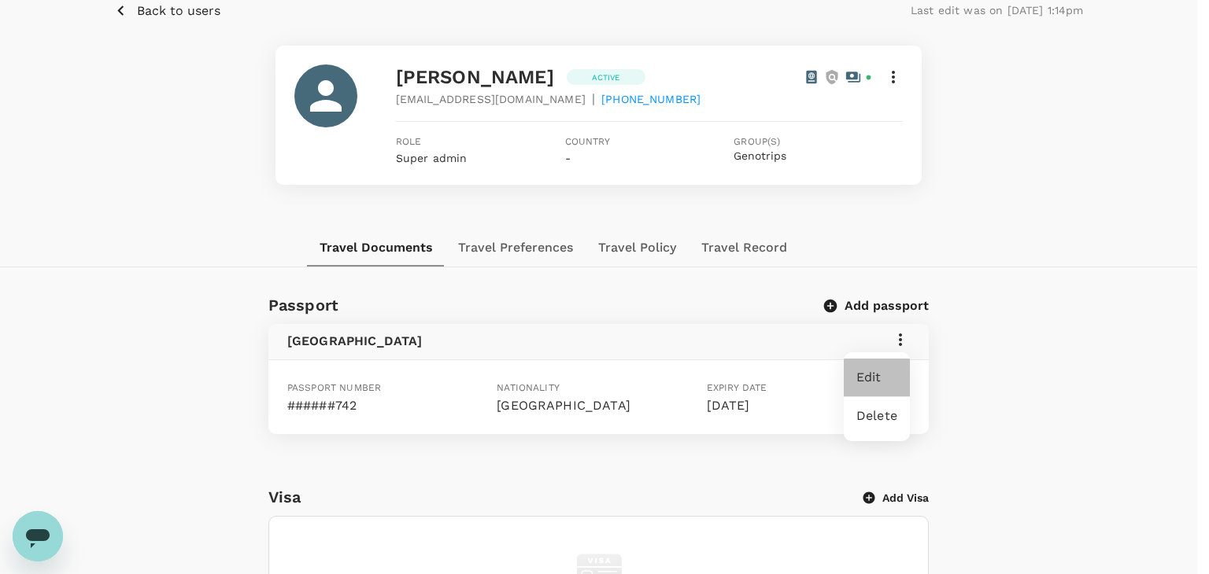
click at [872, 372] on span "Edit" at bounding box center [876, 377] width 41 height 19
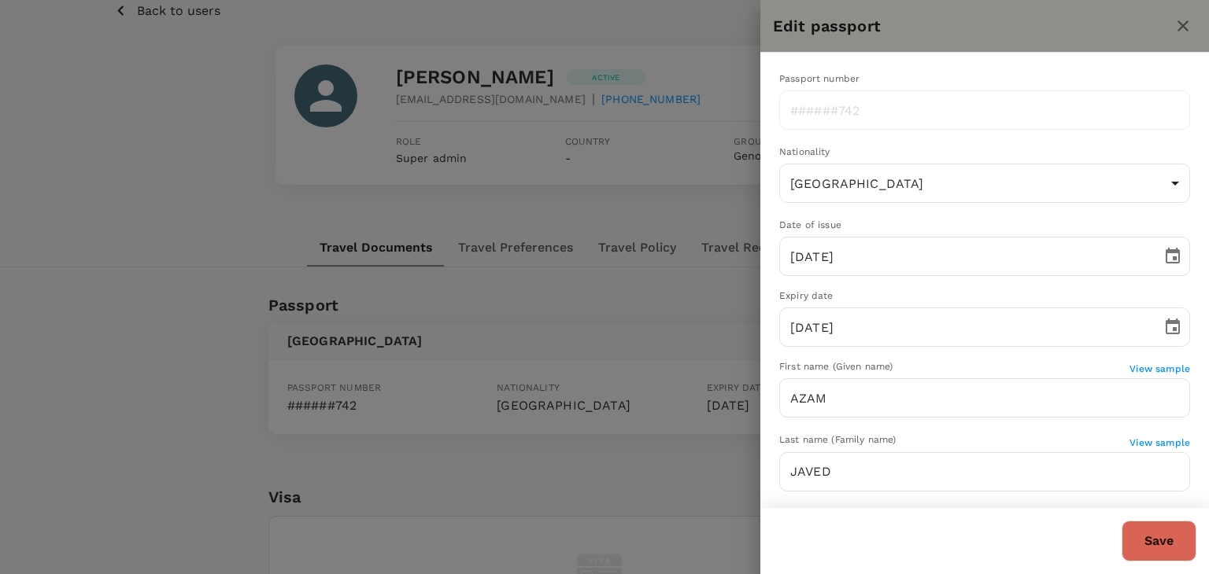
click at [1179, 28] on icon "close" at bounding box center [1182, 25] width 11 height 11
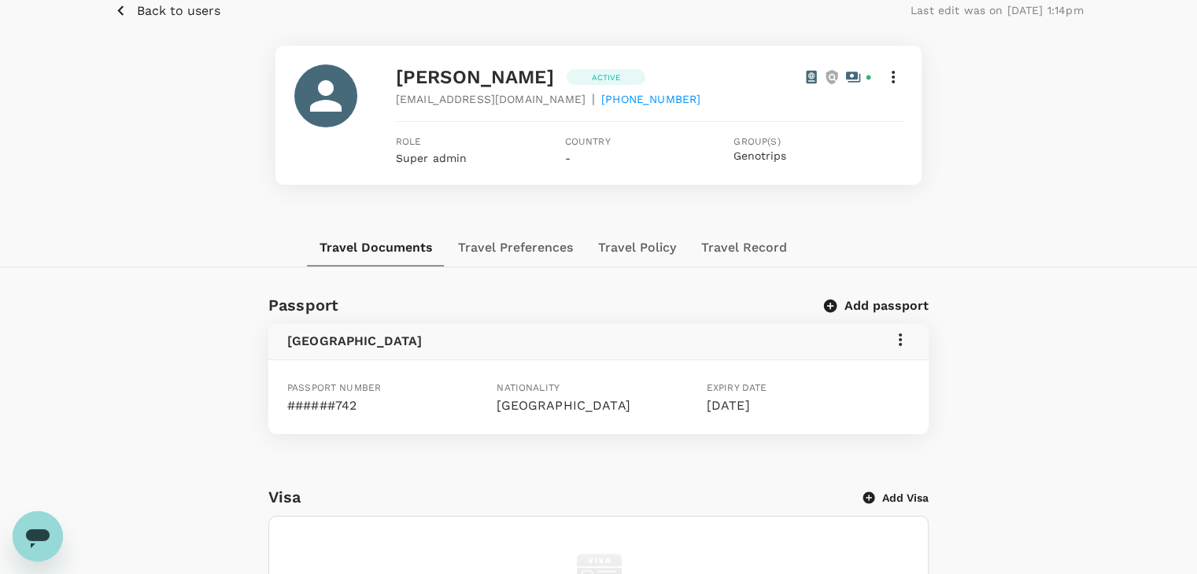
click at [899, 342] on icon at bounding box center [900, 339] width 19 height 19
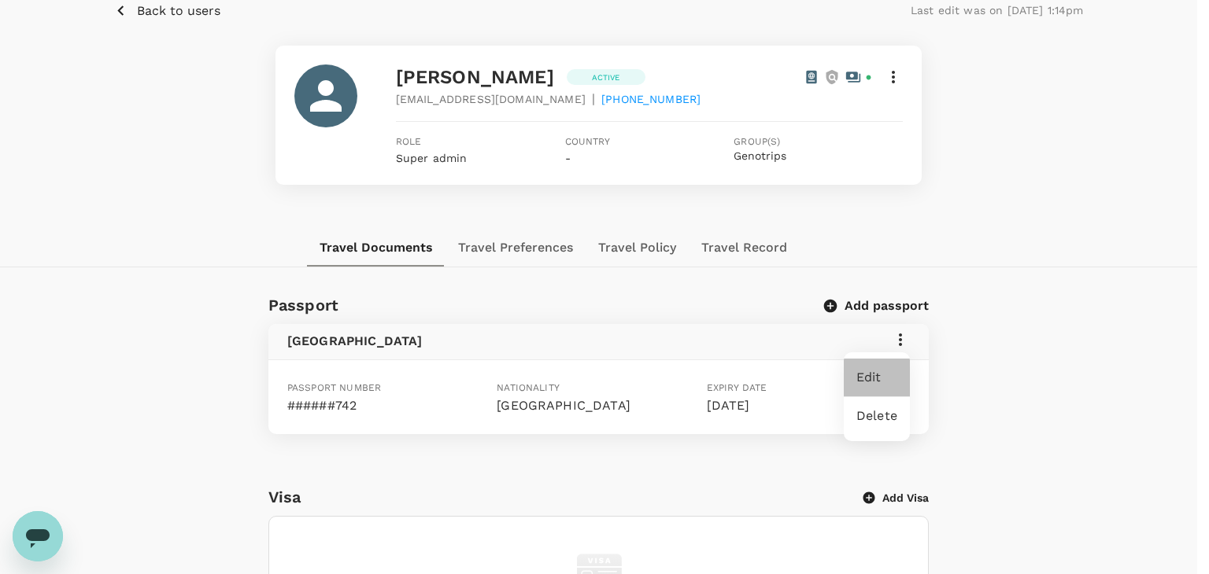
click at [874, 385] on span "Edit" at bounding box center [876, 377] width 41 height 19
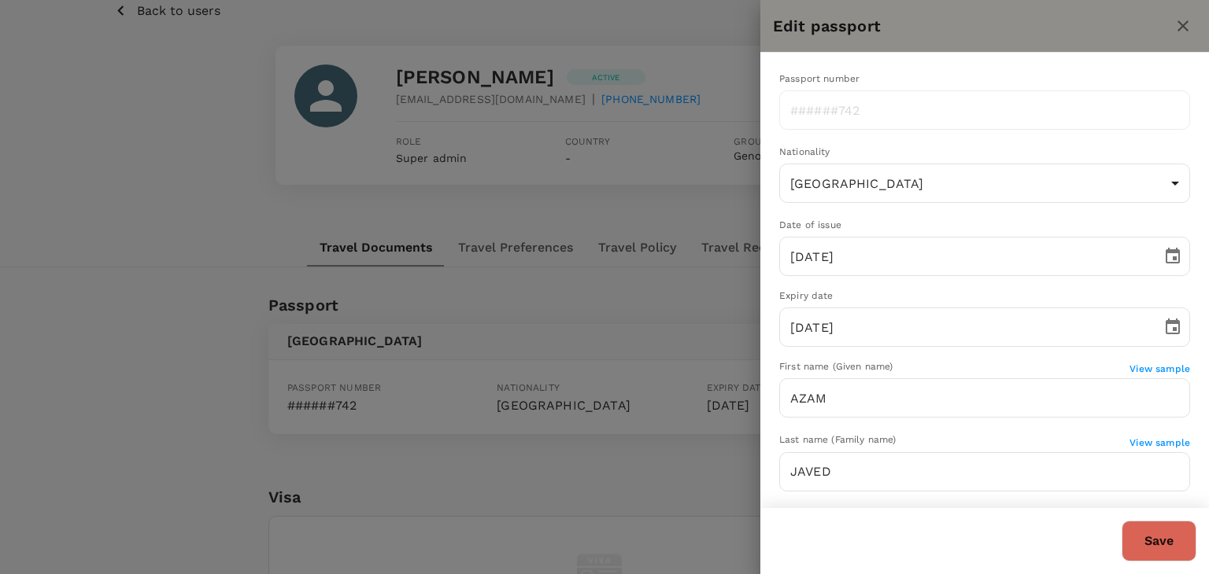
click at [1183, 21] on icon "close" at bounding box center [1182, 26] width 19 height 19
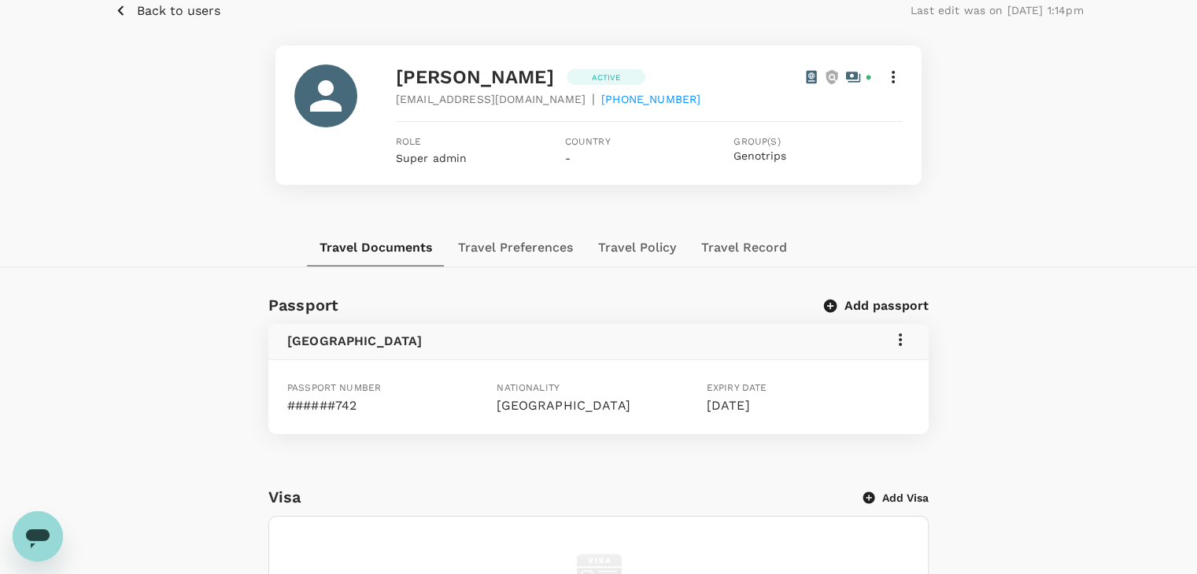
click at [120, 13] on icon "button" at bounding box center [120, 11] width 6 height 10
